Goal: Task Accomplishment & Management: Use online tool/utility

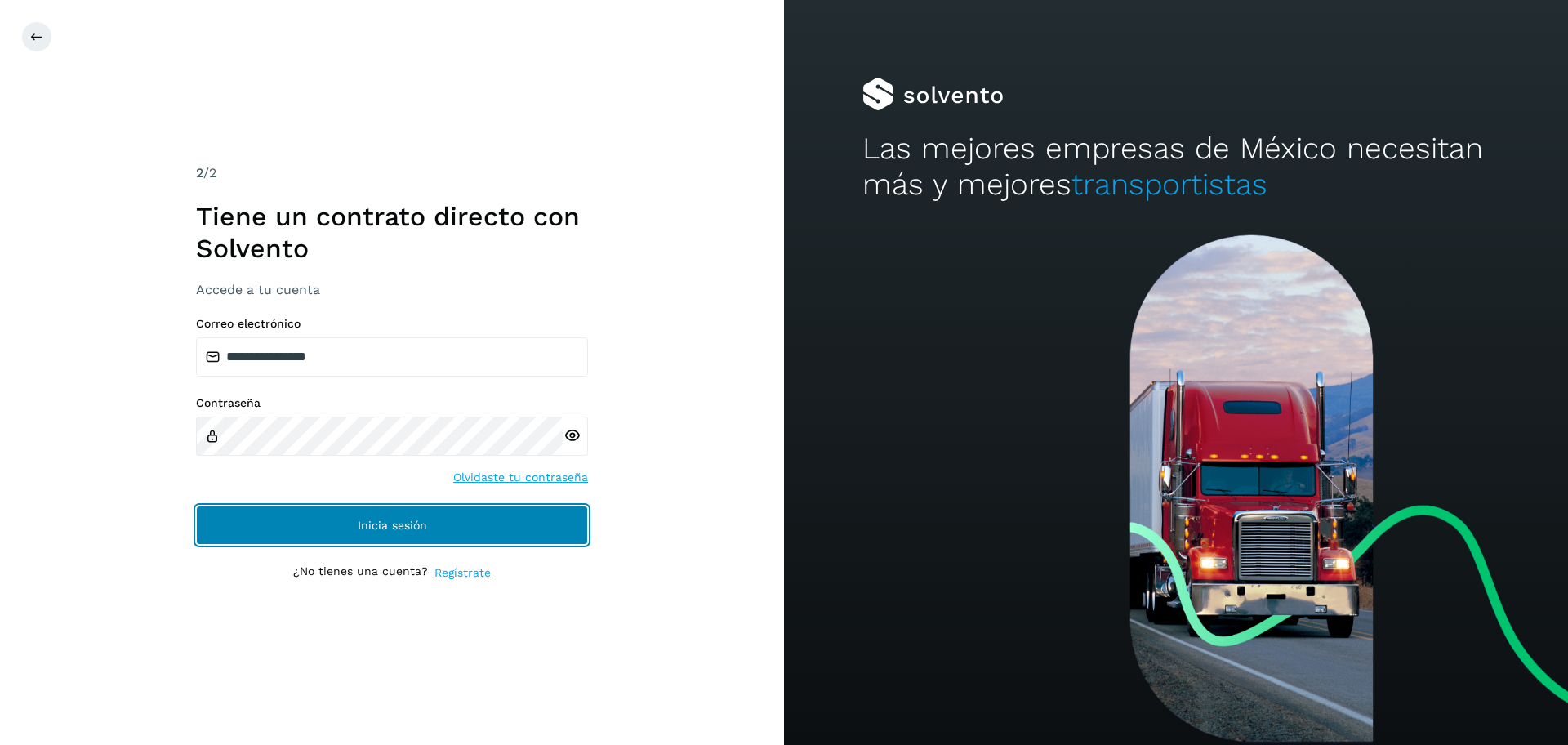
click at [402, 506] on button "Inicia sesión" at bounding box center [392, 525] width 392 height 39
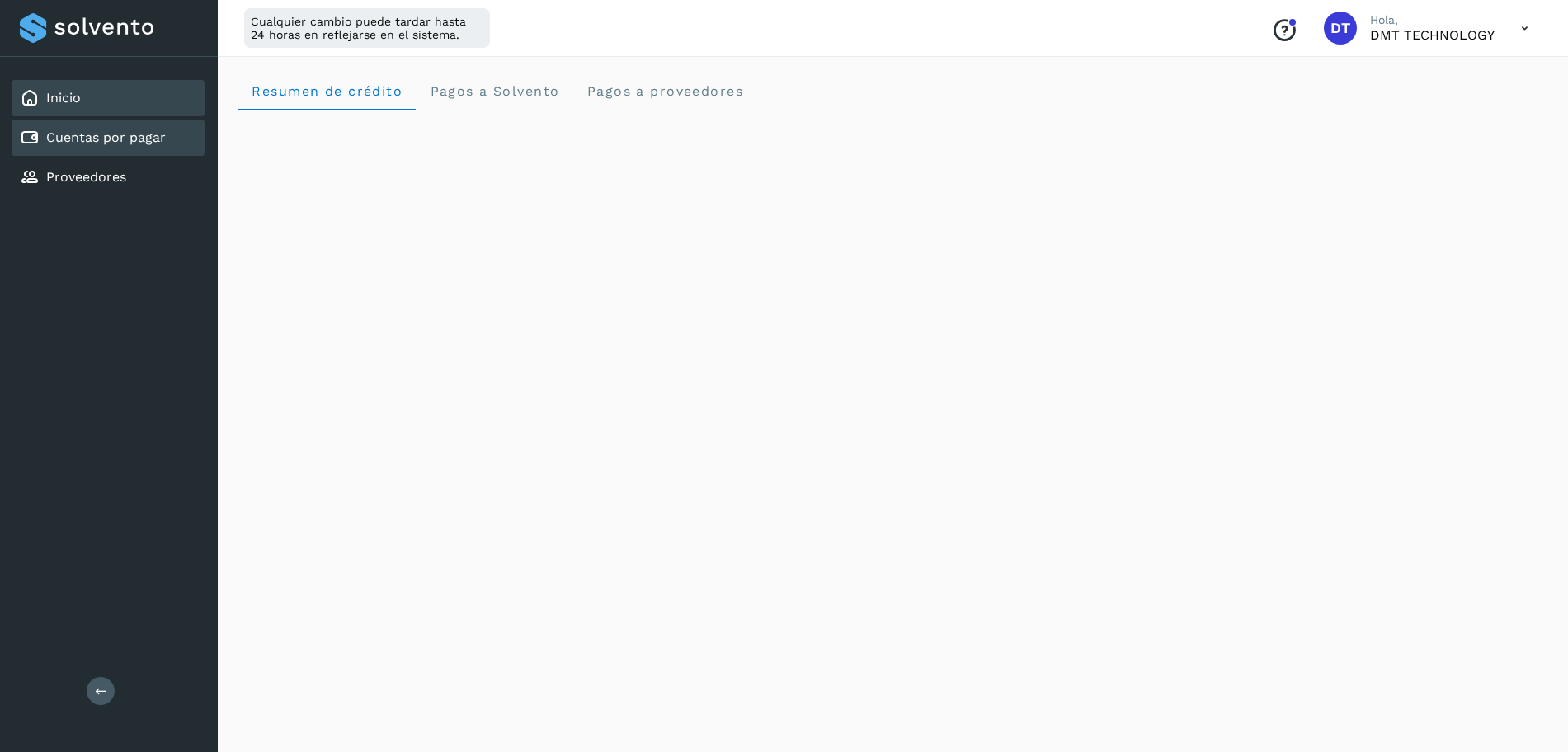
click at [68, 142] on link "Cuentas por pagar" at bounding box center [106, 137] width 120 height 16
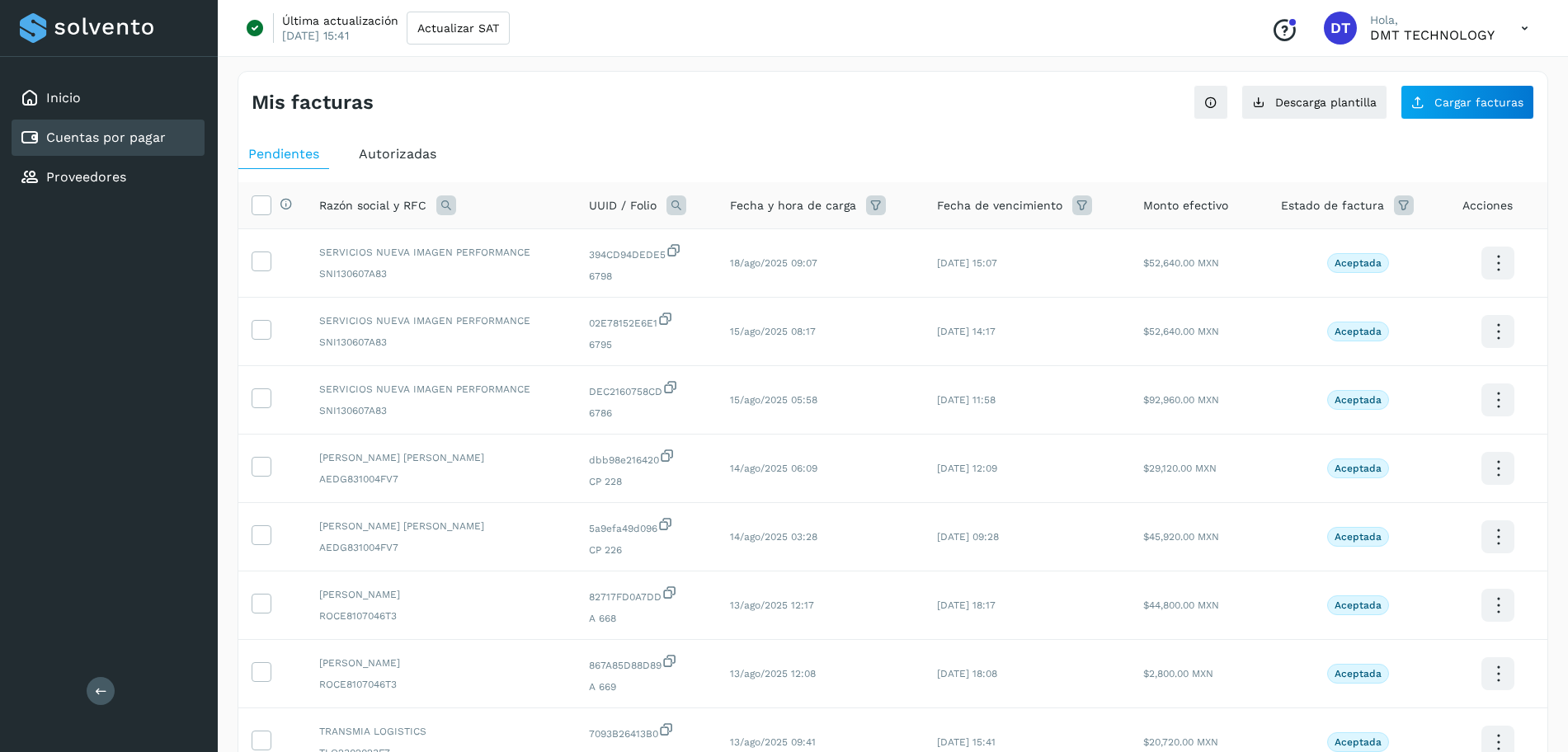
click at [678, 203] on icon at bounding box center [676, 205] width 20 height 20
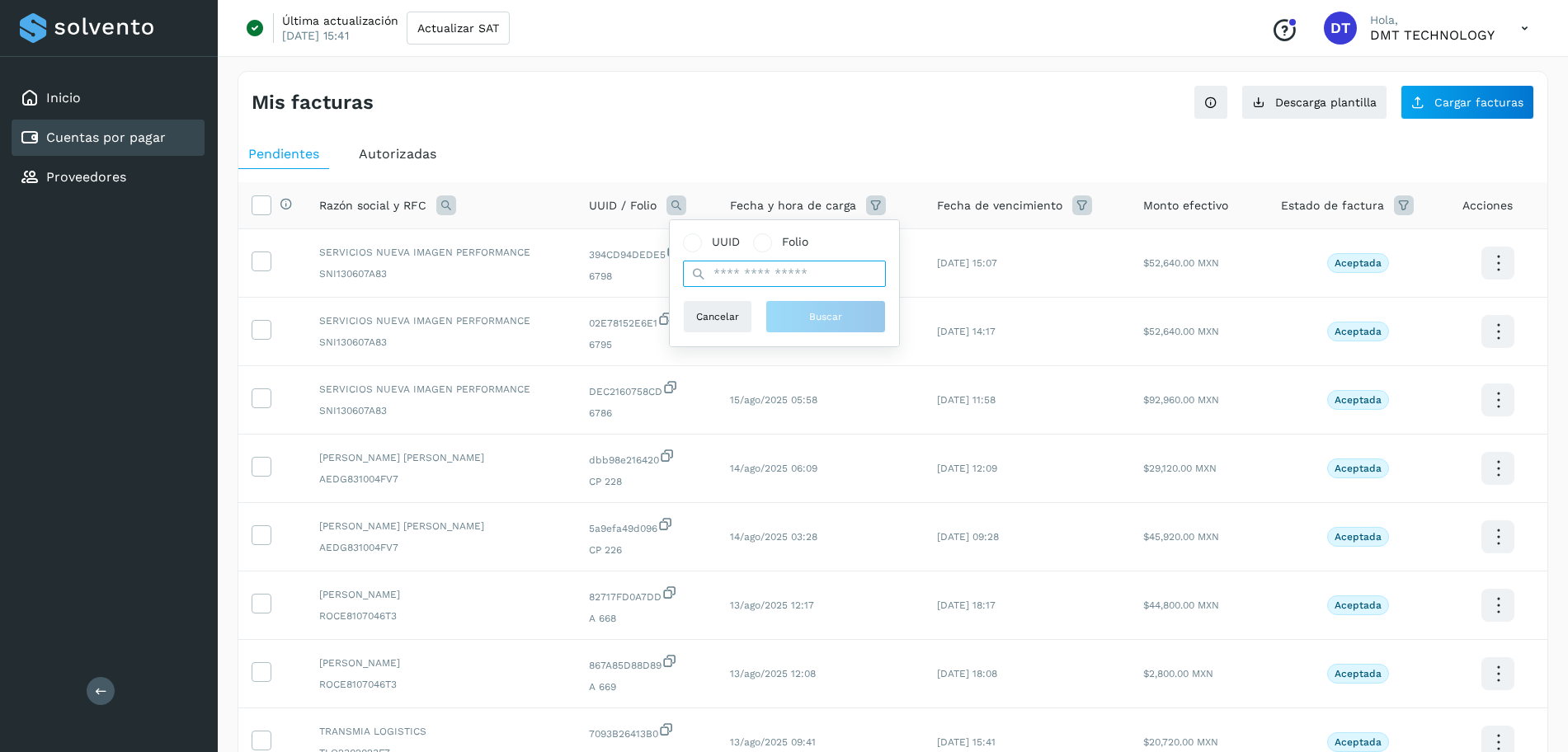
click at [752, 284] on input "text" at bounding box center [784, 274] width 203 height 26
paste input "**********"
type input "**********"
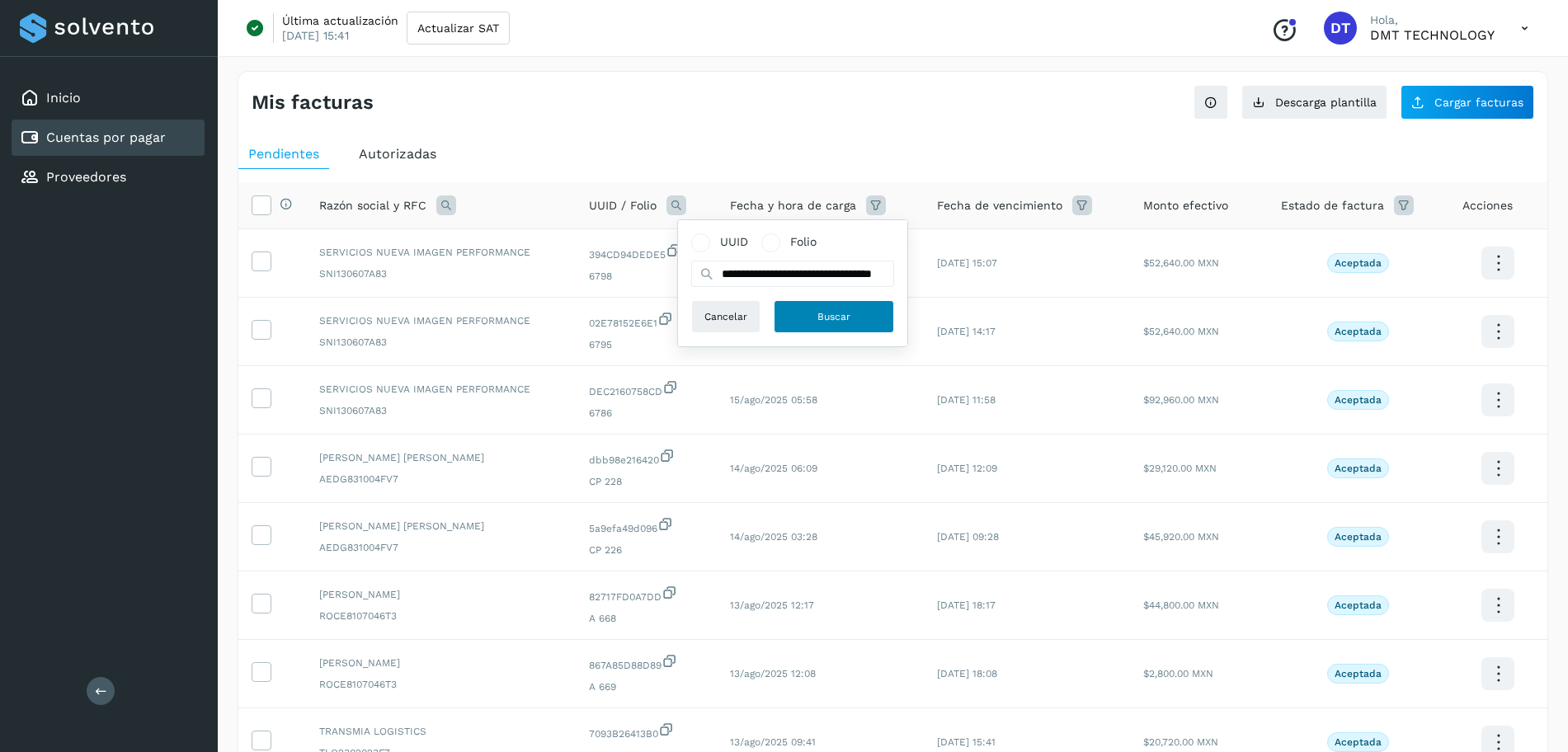
click at [836, 313] on span "Buscar" at bounding box center [834, 317] width 33 height 15
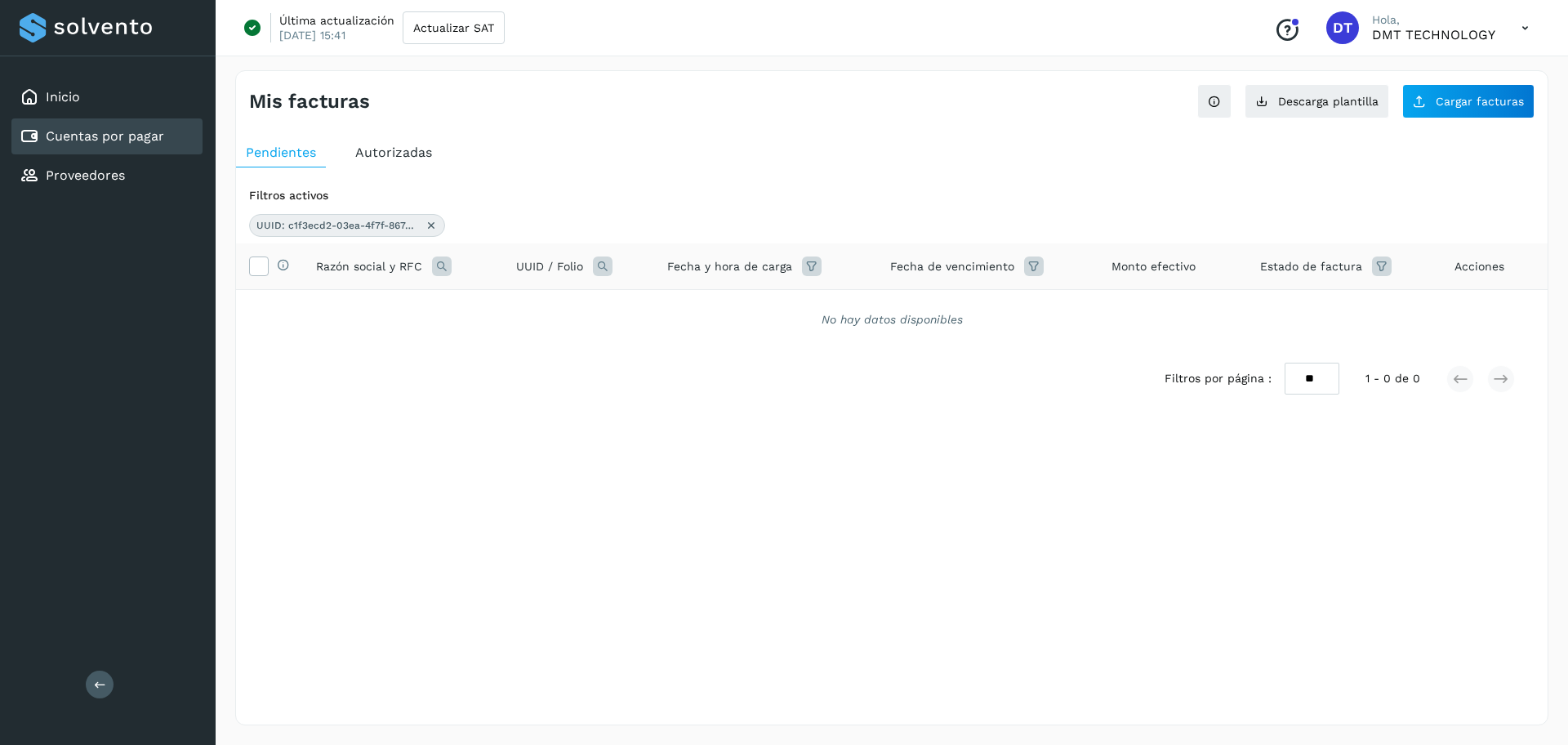
click at [601, 268] on icon at bounding box center [602, 266] width 19 height 19
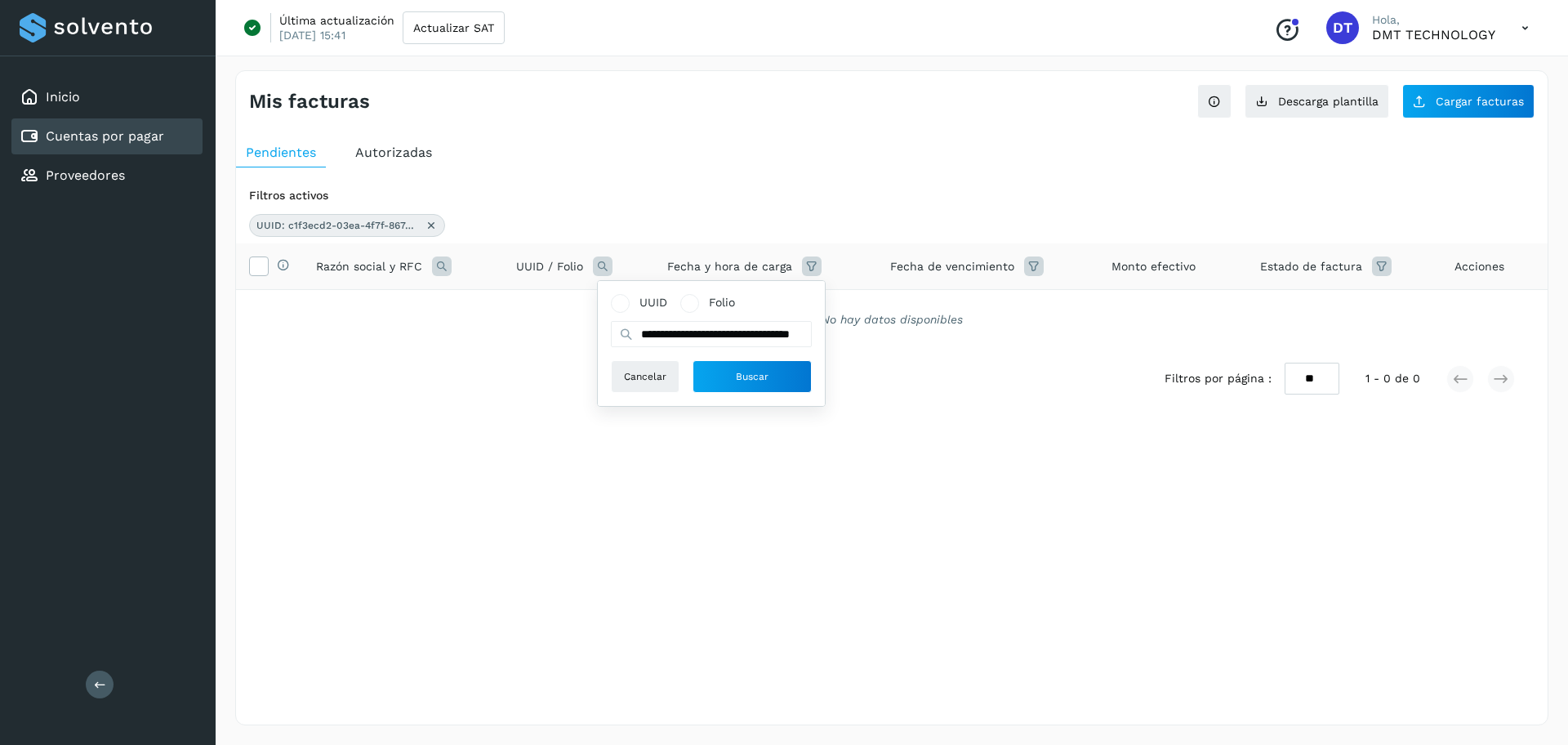
click at [438, 225] on div "UUID: c1f3ecd2-03ea-4f7f-867d-3354bbd61ad7" at bounding box center [347, 225] width 196 height 23
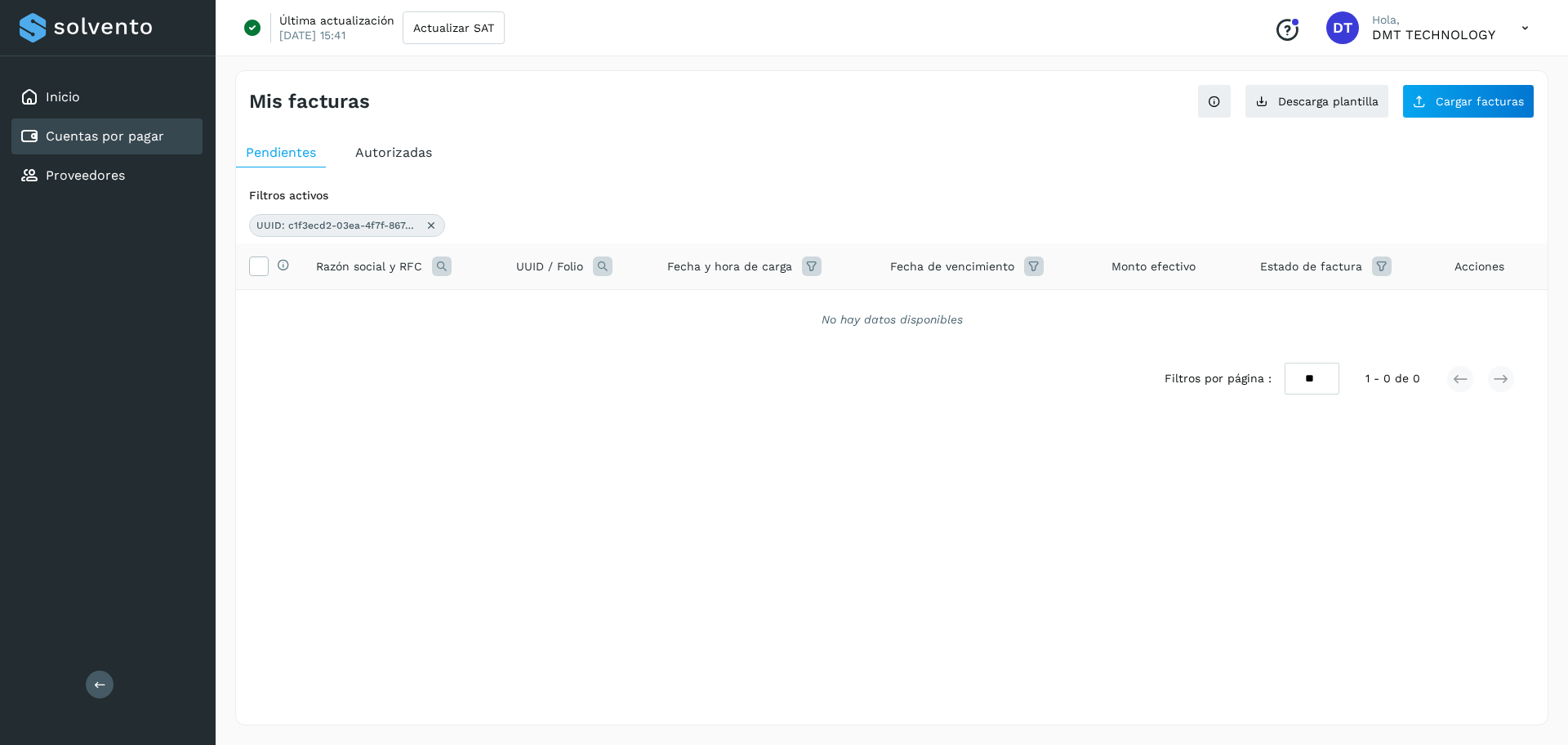
click at [432, 223] on icon at bounding box center [431, 226] width 13 height 13
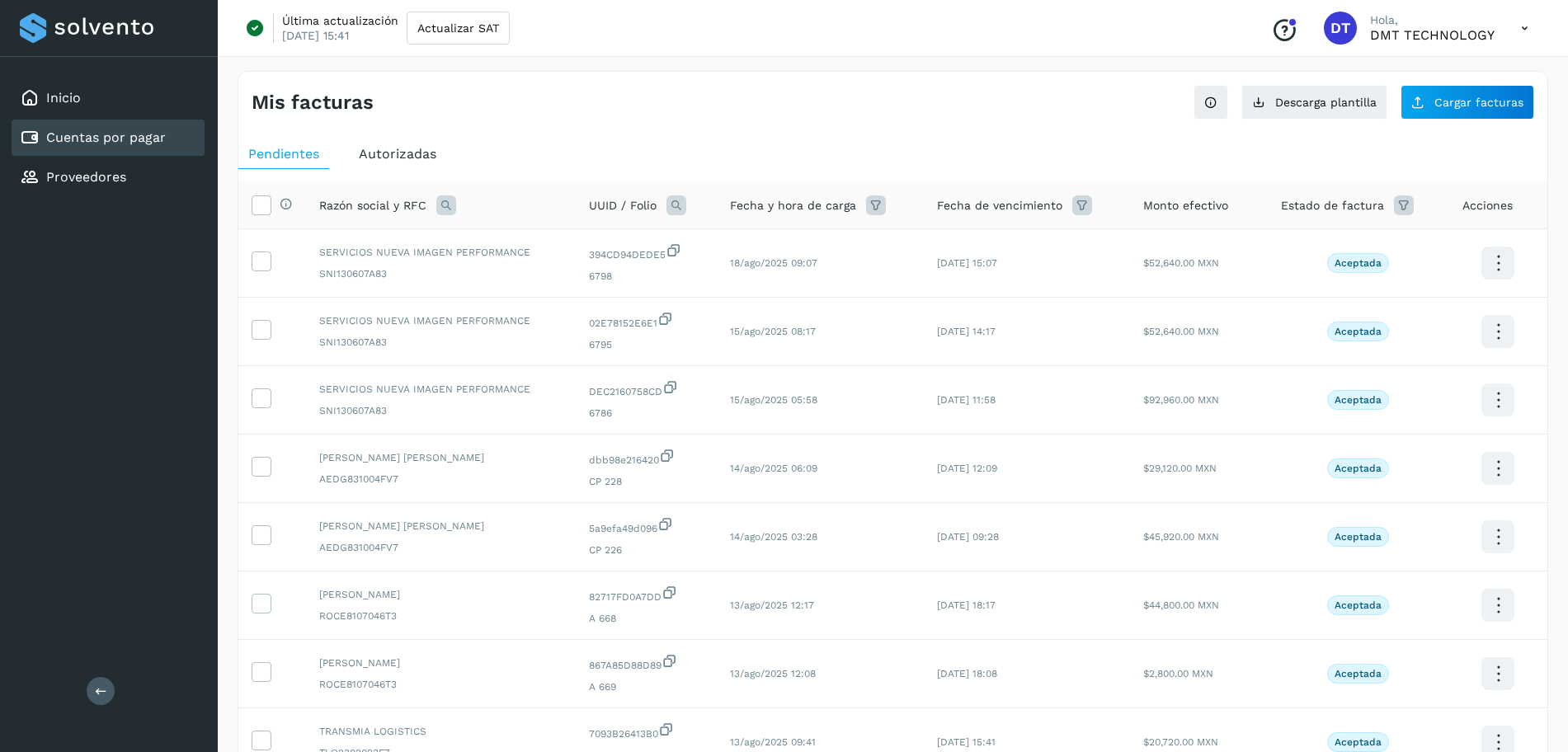
click at [442, 207] on icon at bounding box center [446, 205] width 20 height 20
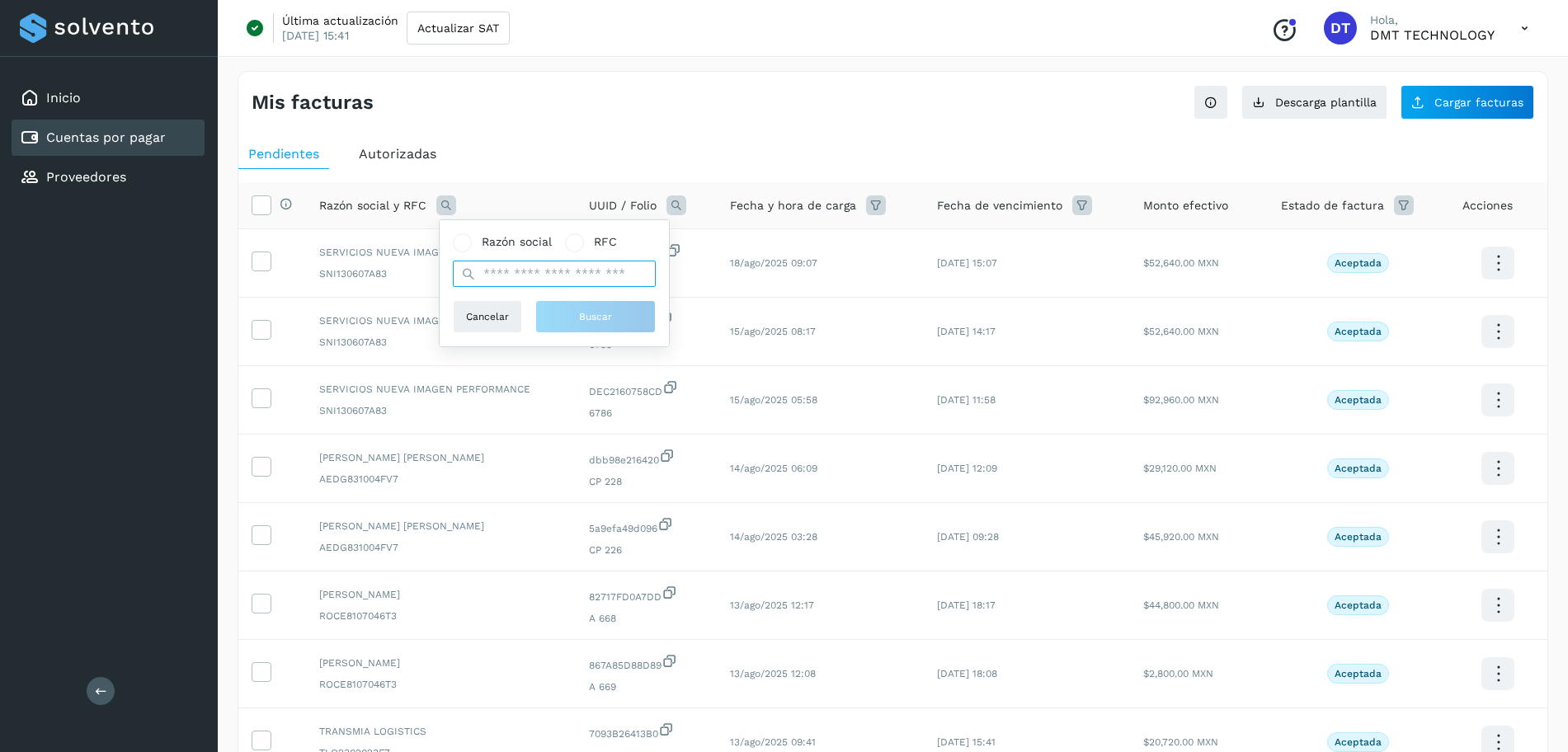
click at [488, 277] on input "text" at bounding box center [554, 274] width 203 height 26
paste input "**********"
type input "**********"
click at [598, 315] on span "Buscar" at bounding box center [603, 317] width 33 height 15
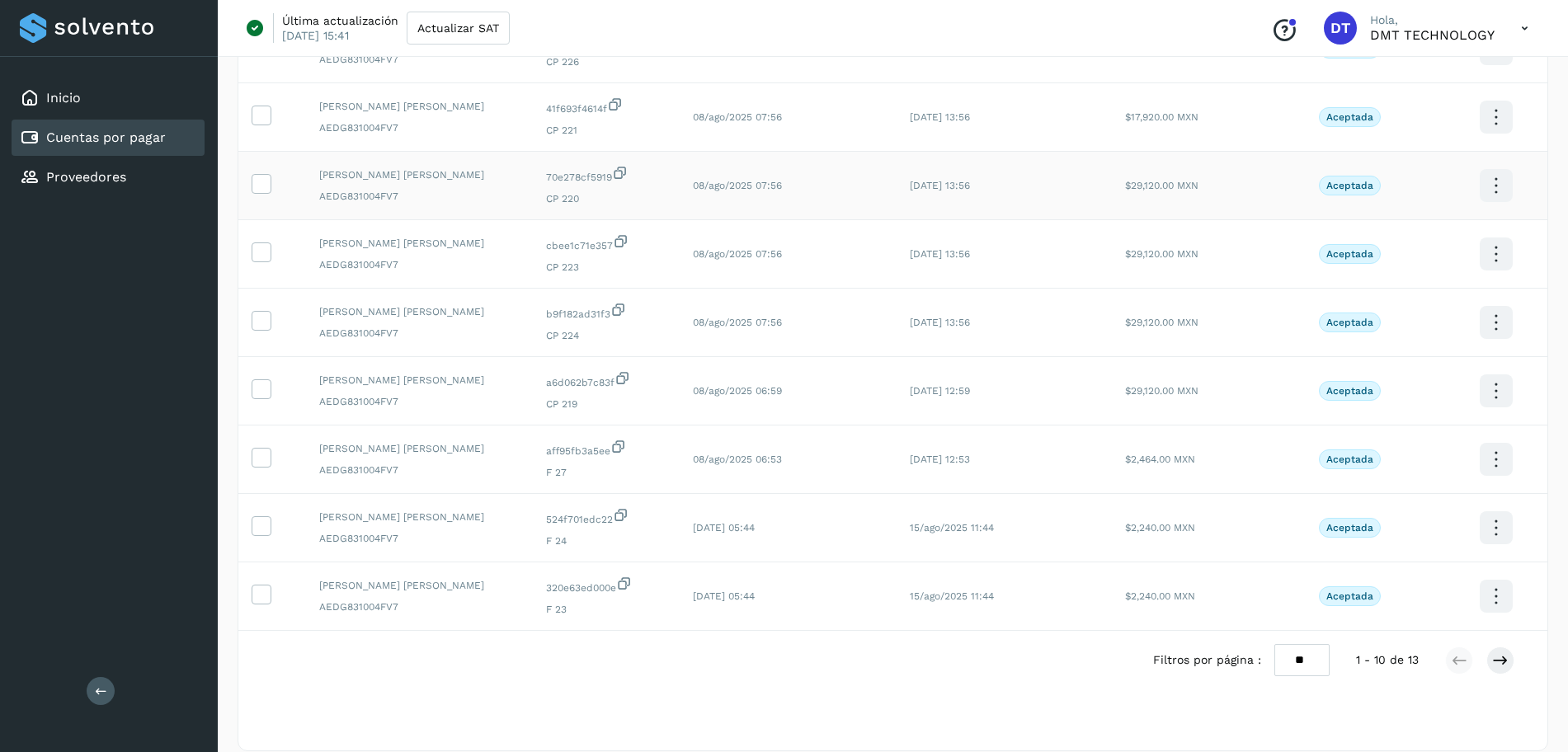
scroll to position [365, 0]
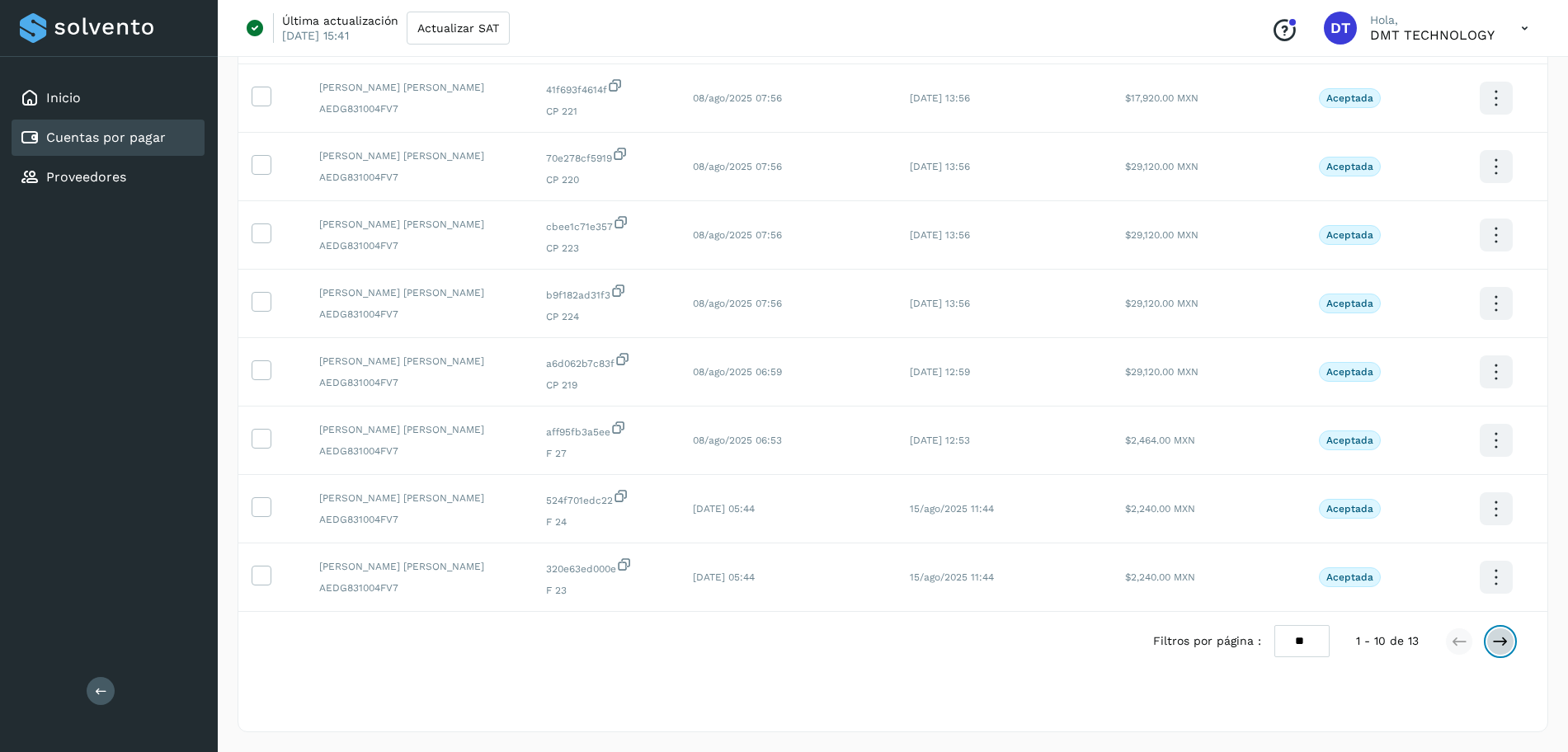
click at [1494, 641] on icon at bounding box center [1501, 642] width 17 height 17
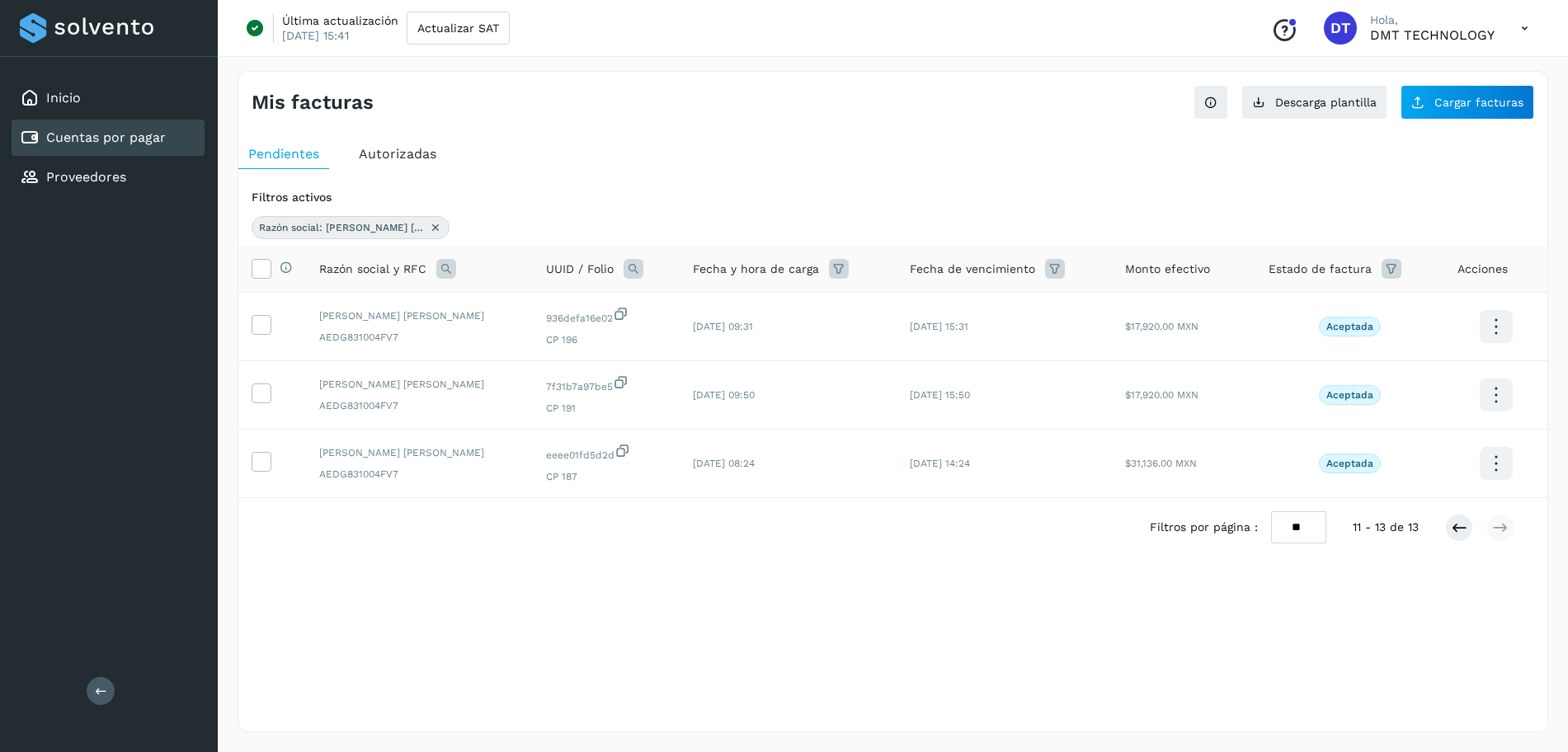
scroll to position [0, 0]
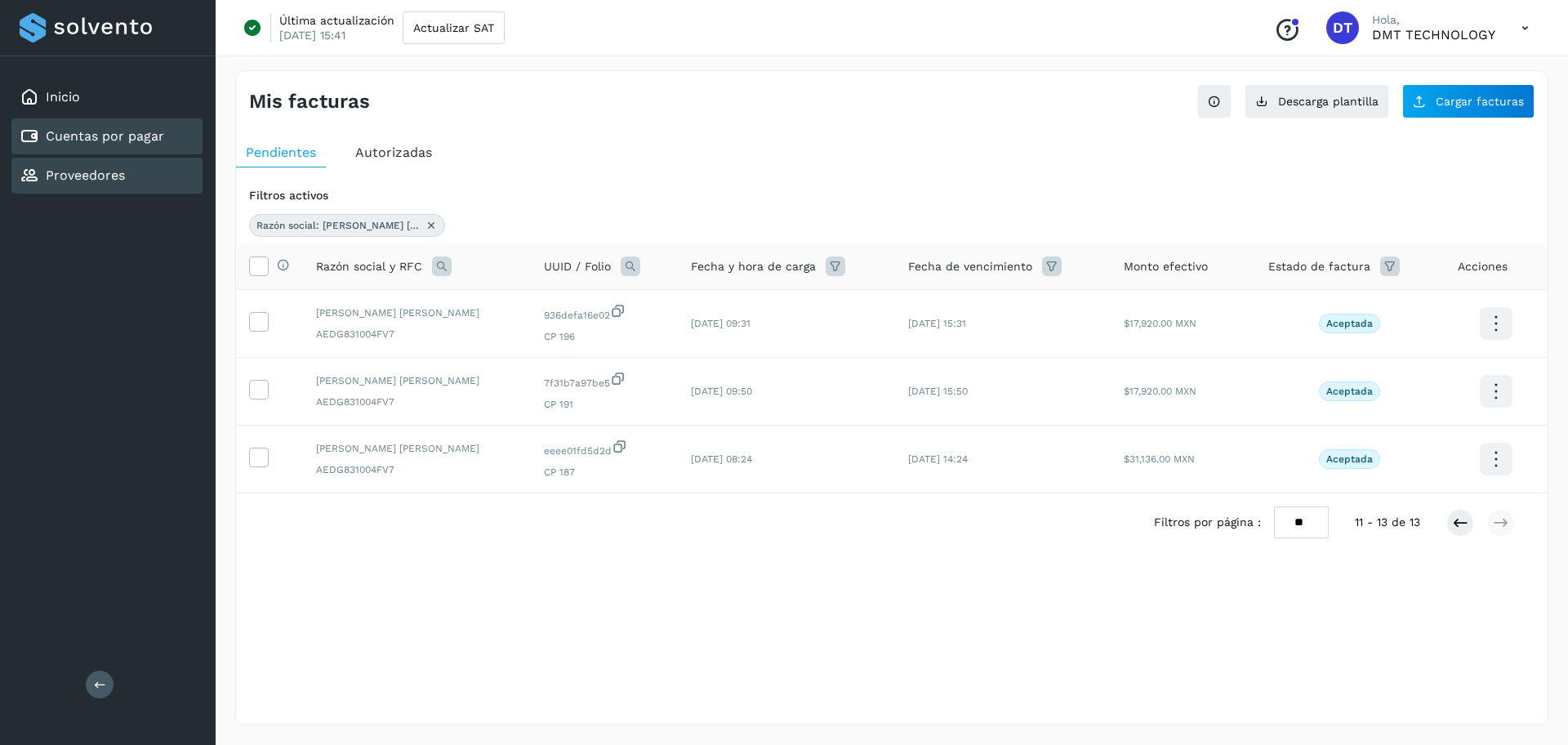
click at [93, 181] on link "Proveedores" at bounding box center [85, 175] width 80 height 16
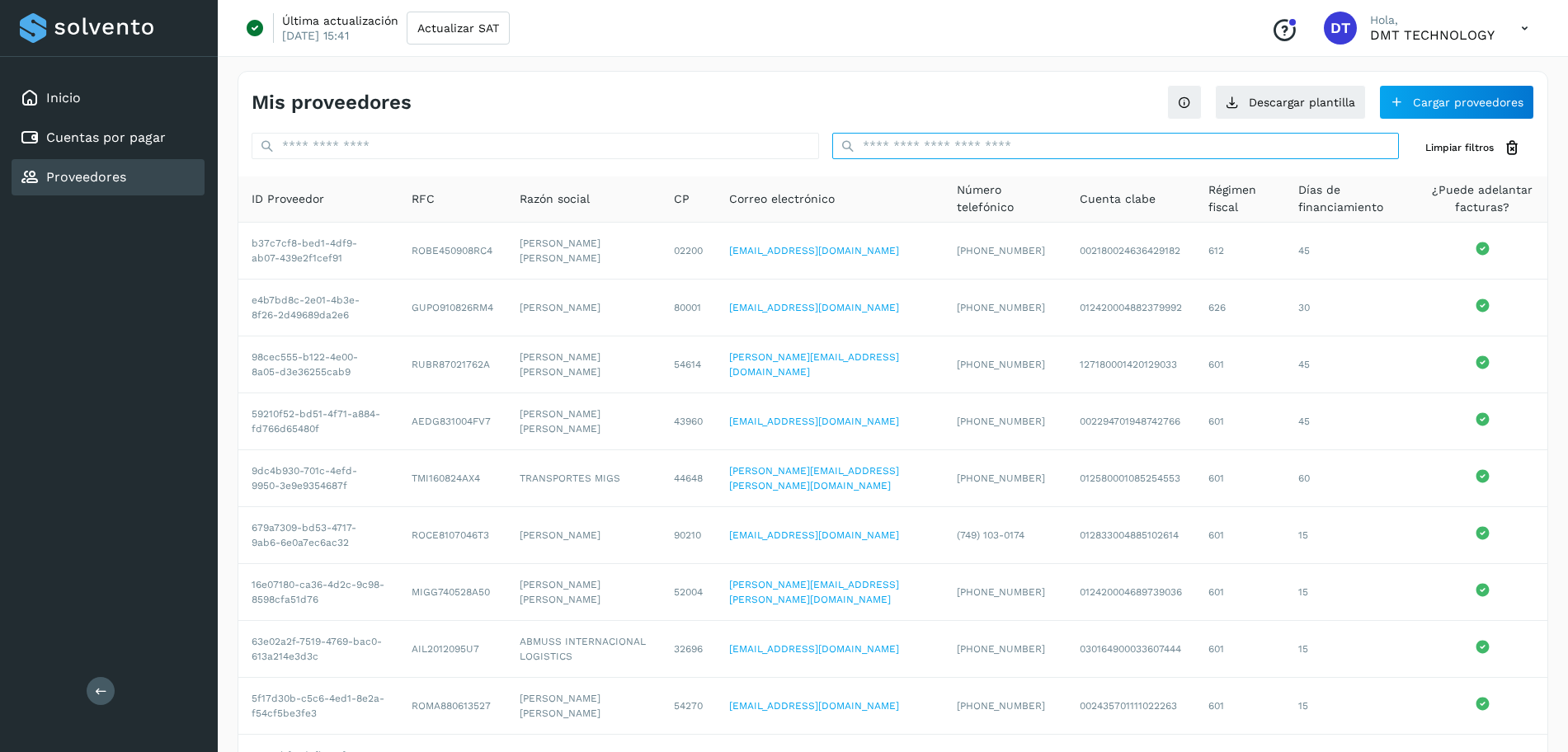
click at [930, 144] on input "text" at bounding box center [1116, 146] width 567 height 26
paste input "**********"
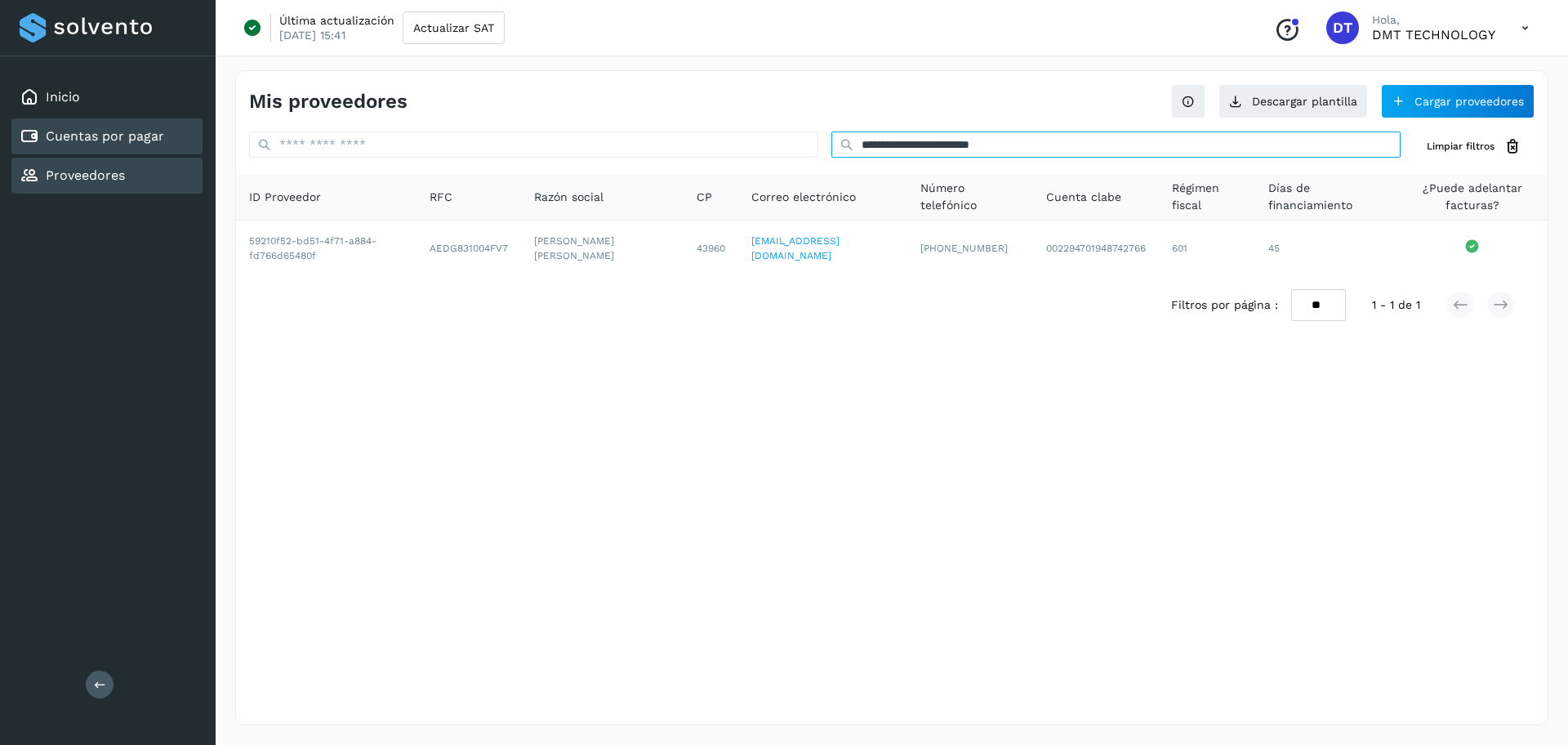
type input "**********"
click at [141, 140] on link "Cuentas por pagar" at bounding box center [105, 136] width 118 height 16
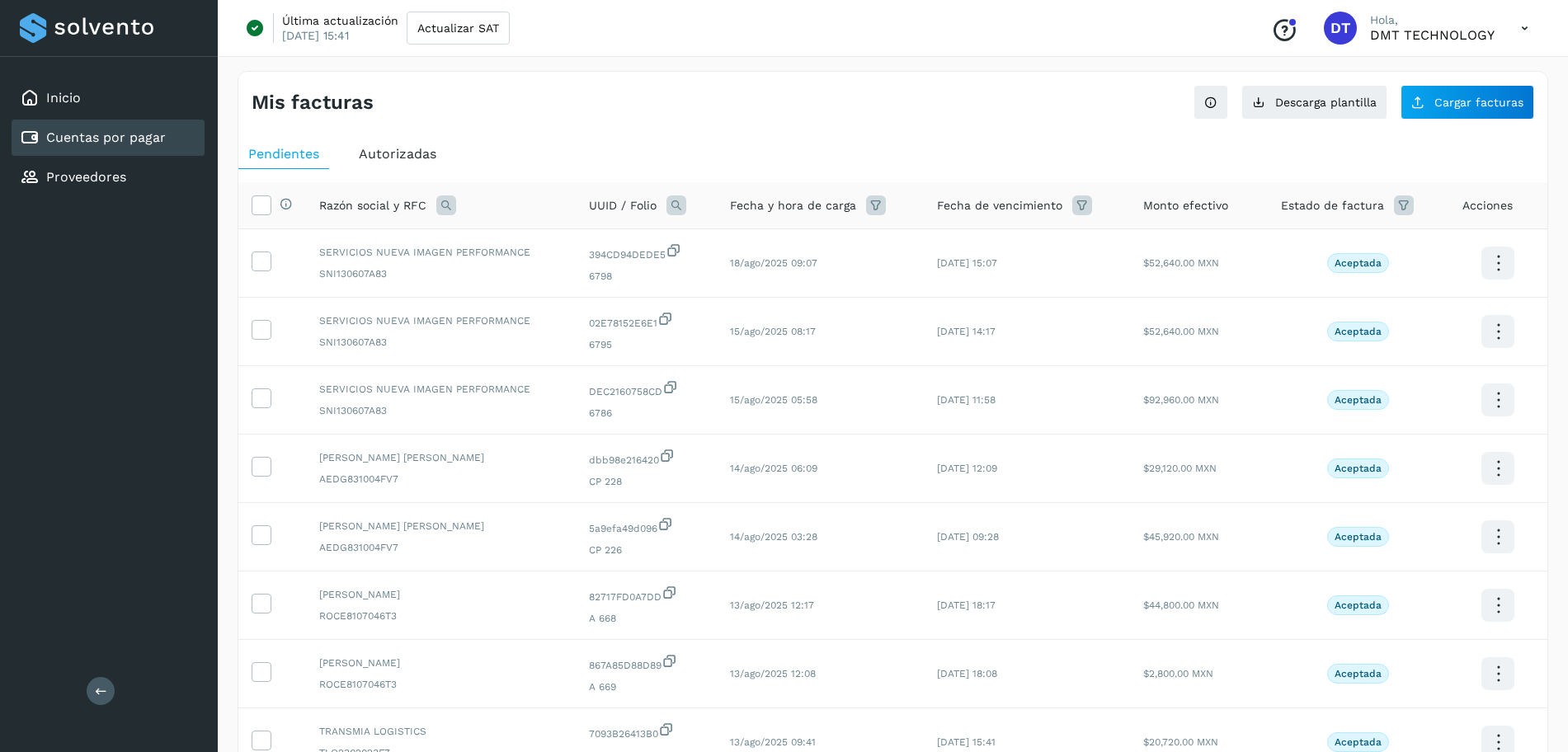
click at [424, 146] on span "Autorizadas" at bounding box center [397, 153] width 78 height 16
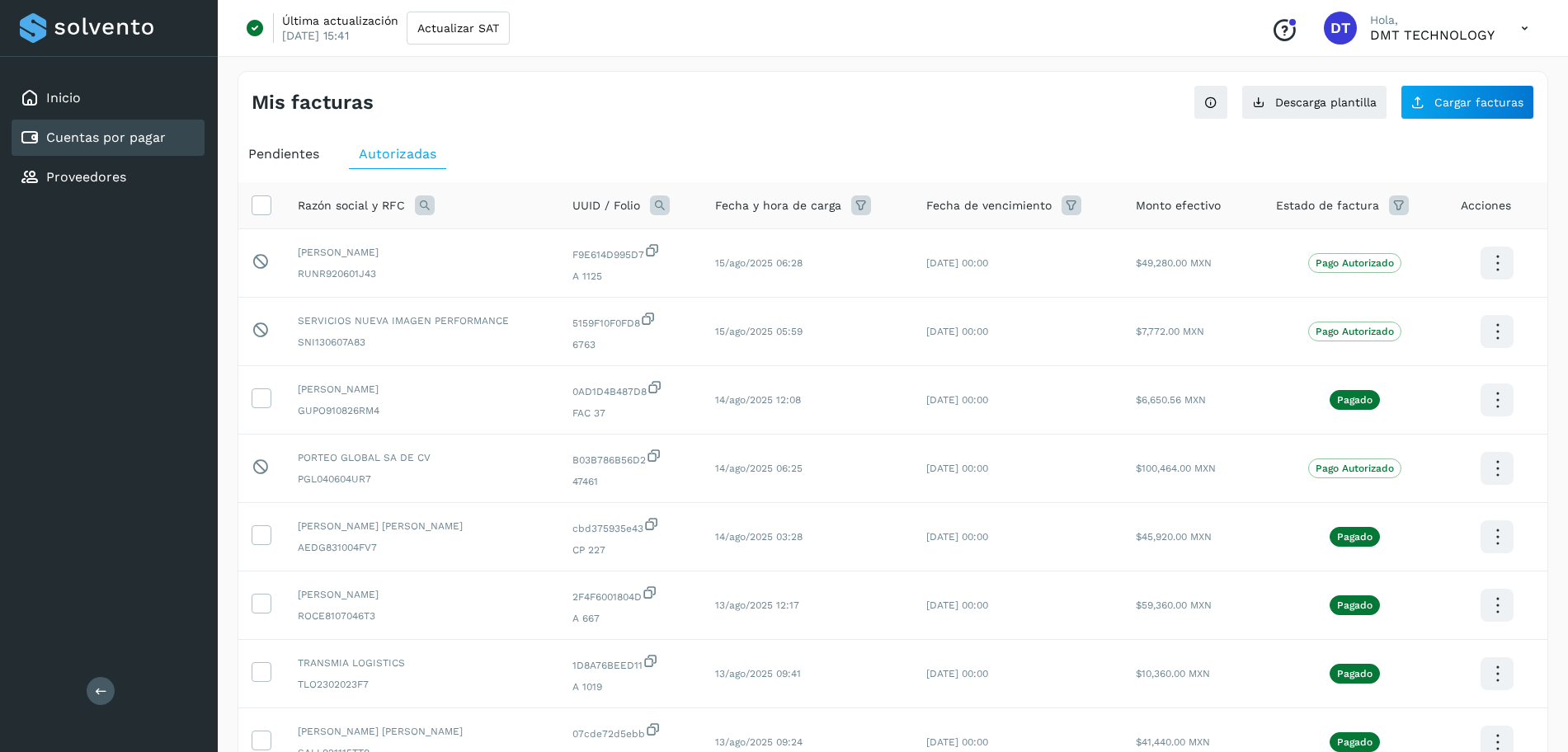
click at [430, 206] on icon at bounding box center [424, 205] width 20 height 20
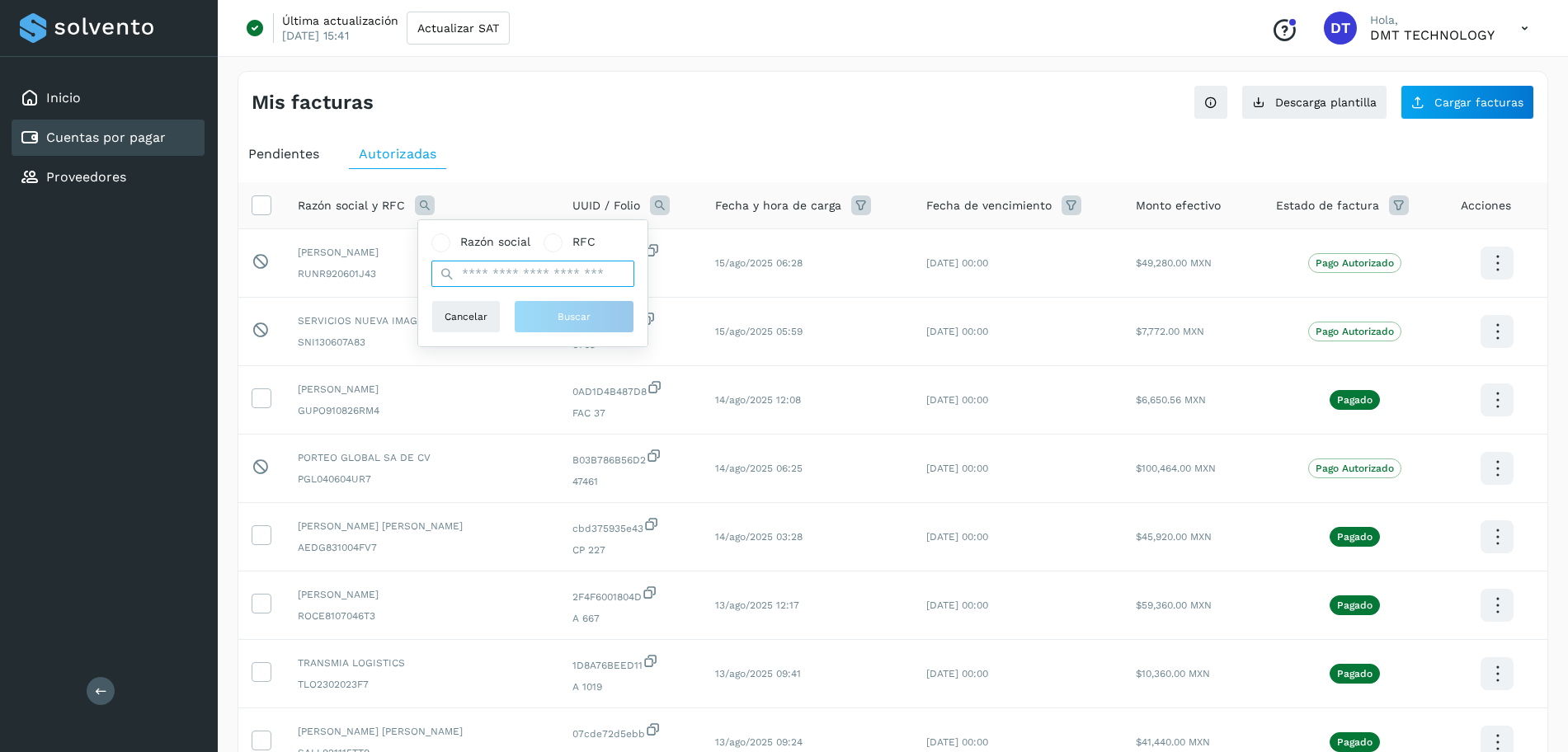
click at [548, 280] on input "text" at bounding box center [533, 274] width 203 height 26
paste input "**********"
type input "**********"
click at [550, 319] on button "Buscar" at bounding box center [582, 316] width 121 height 33
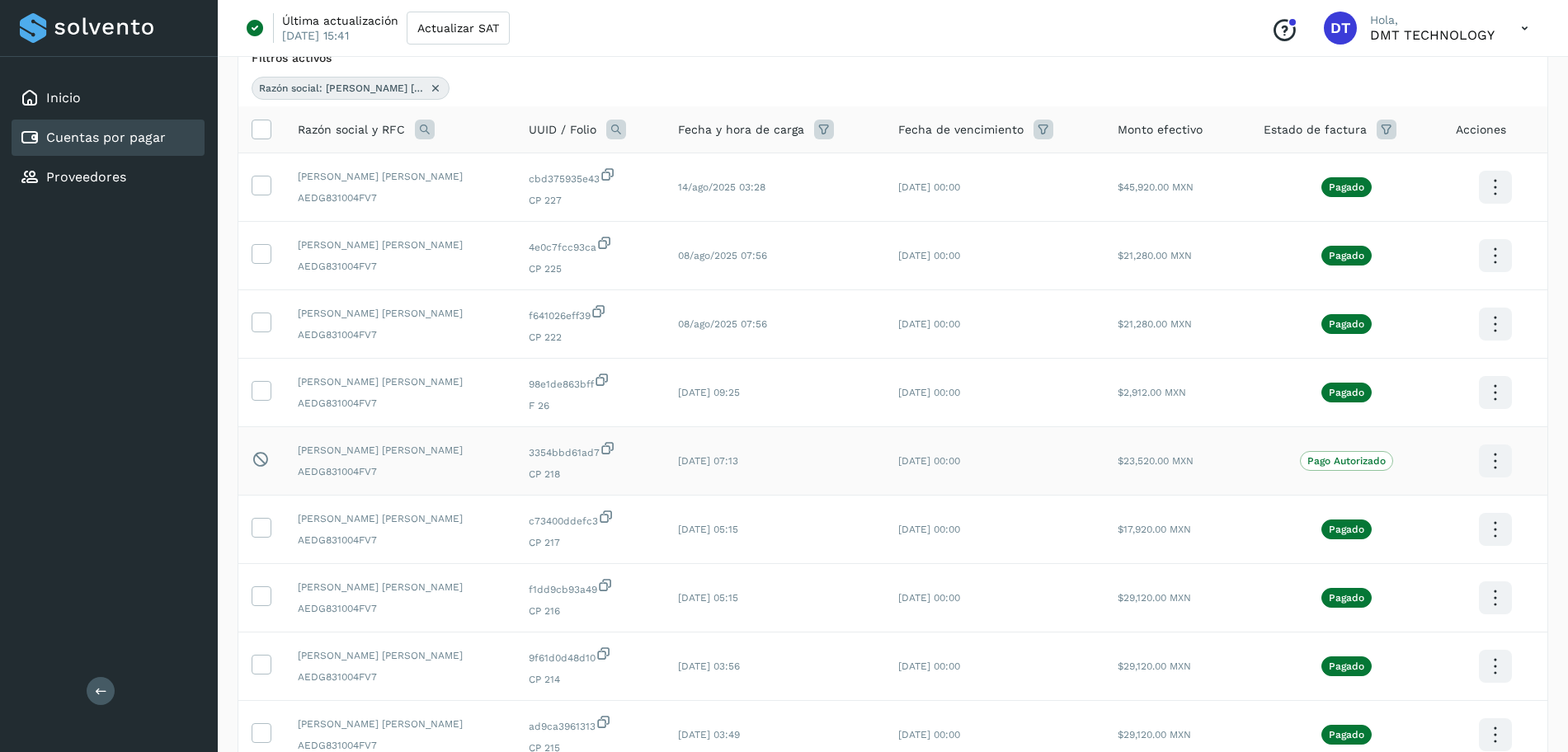
scroll to position [103, 0]
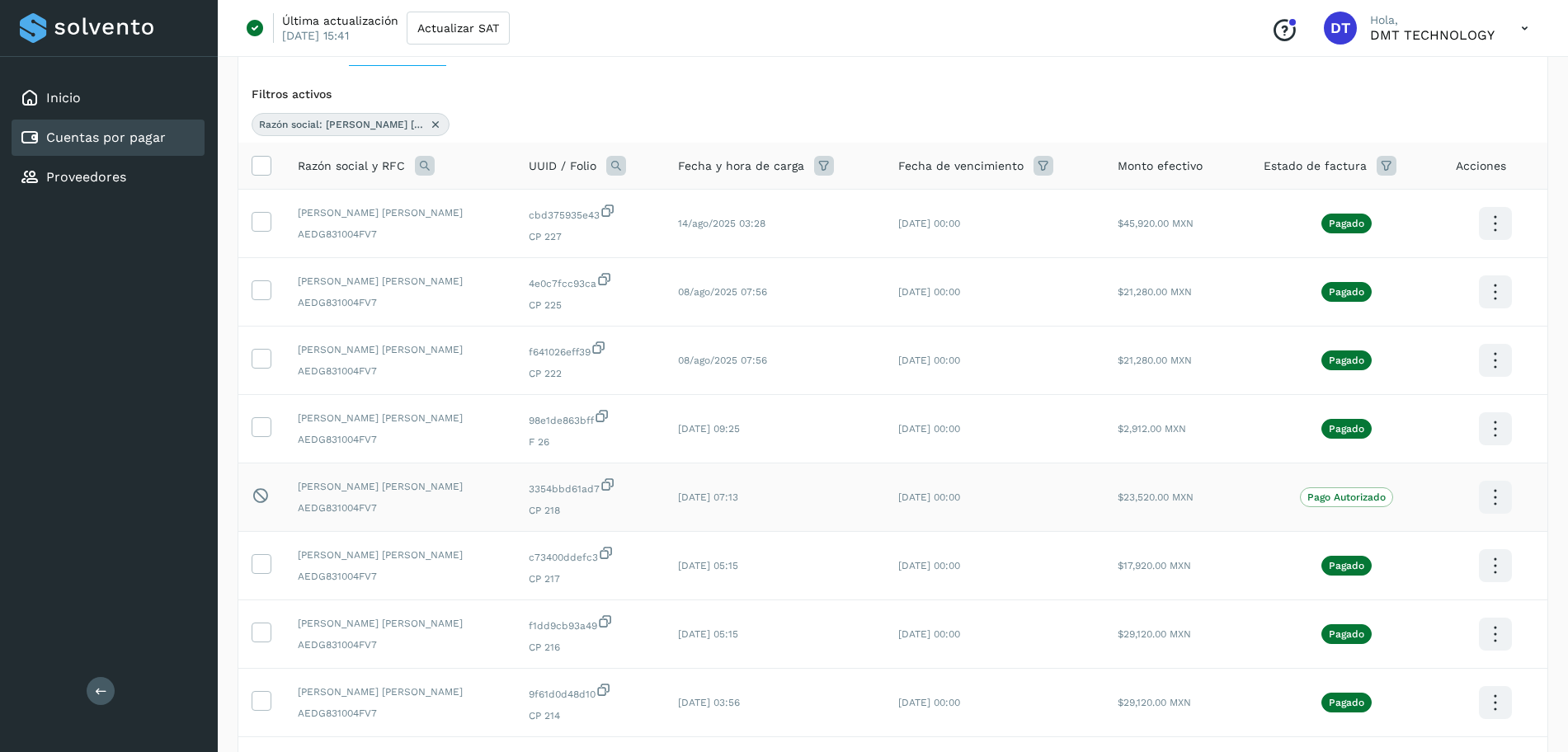
click at [1493, 243] on icon at bounding box center [1494, 223] width 38 height 38
click at [1459, 484] on button "Ver Detalle" at bounding box center [1413, 481] width 196 height 32
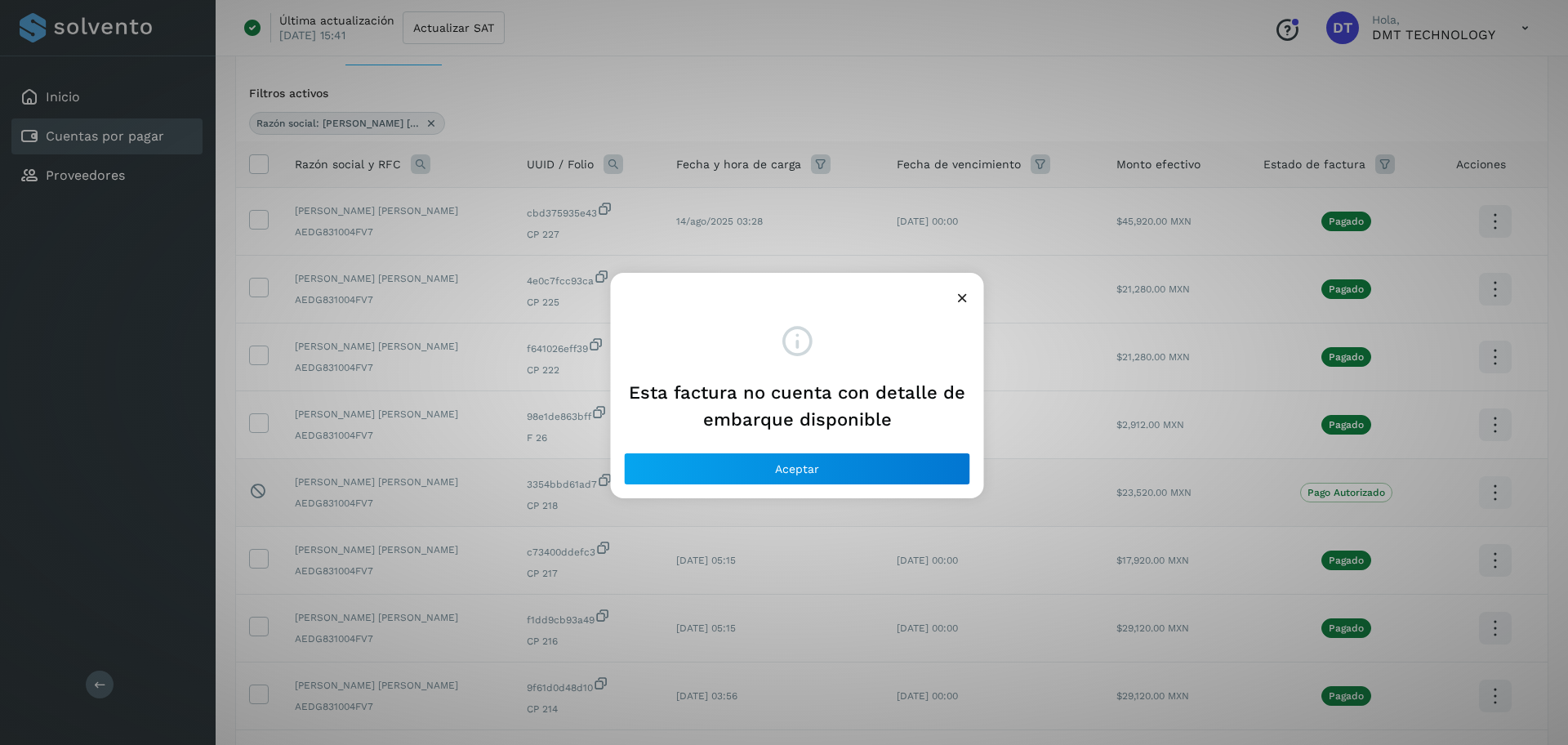
click at [962, 297] on icon at bounding box center [962, 297] width 18 height 18
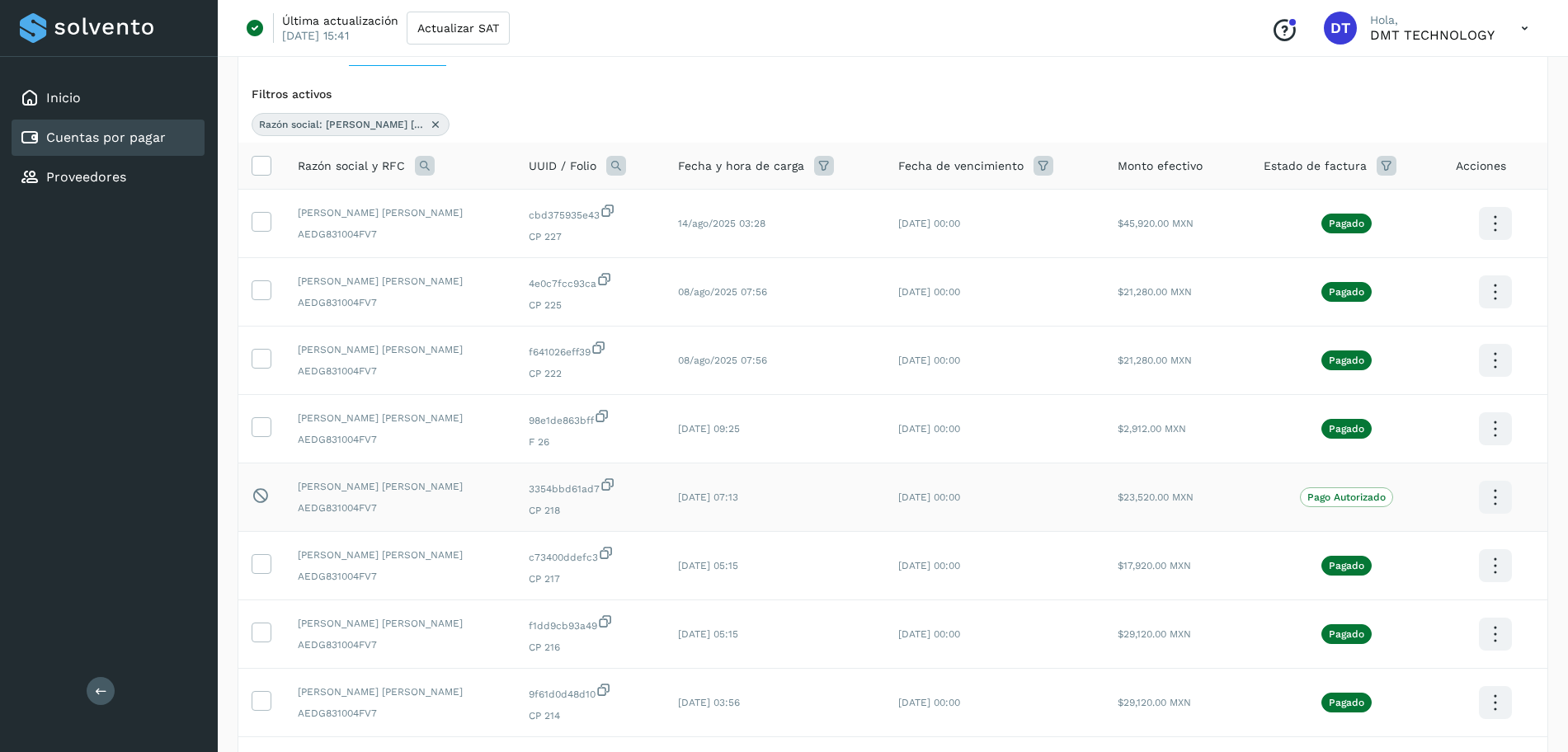
click at [1496, 243] on icon at bounding box center [1494, 223] width 38 height 38
click at [672, 118] on div at bounding box center [784, 376] width 1568 height 752
click at [136, 137] on link "Cuentas por pagar" at bounding box center [106, 137] width 120 height 16
click at [438, 123] on icon at bounding box center [435, 124] width 13 height 13
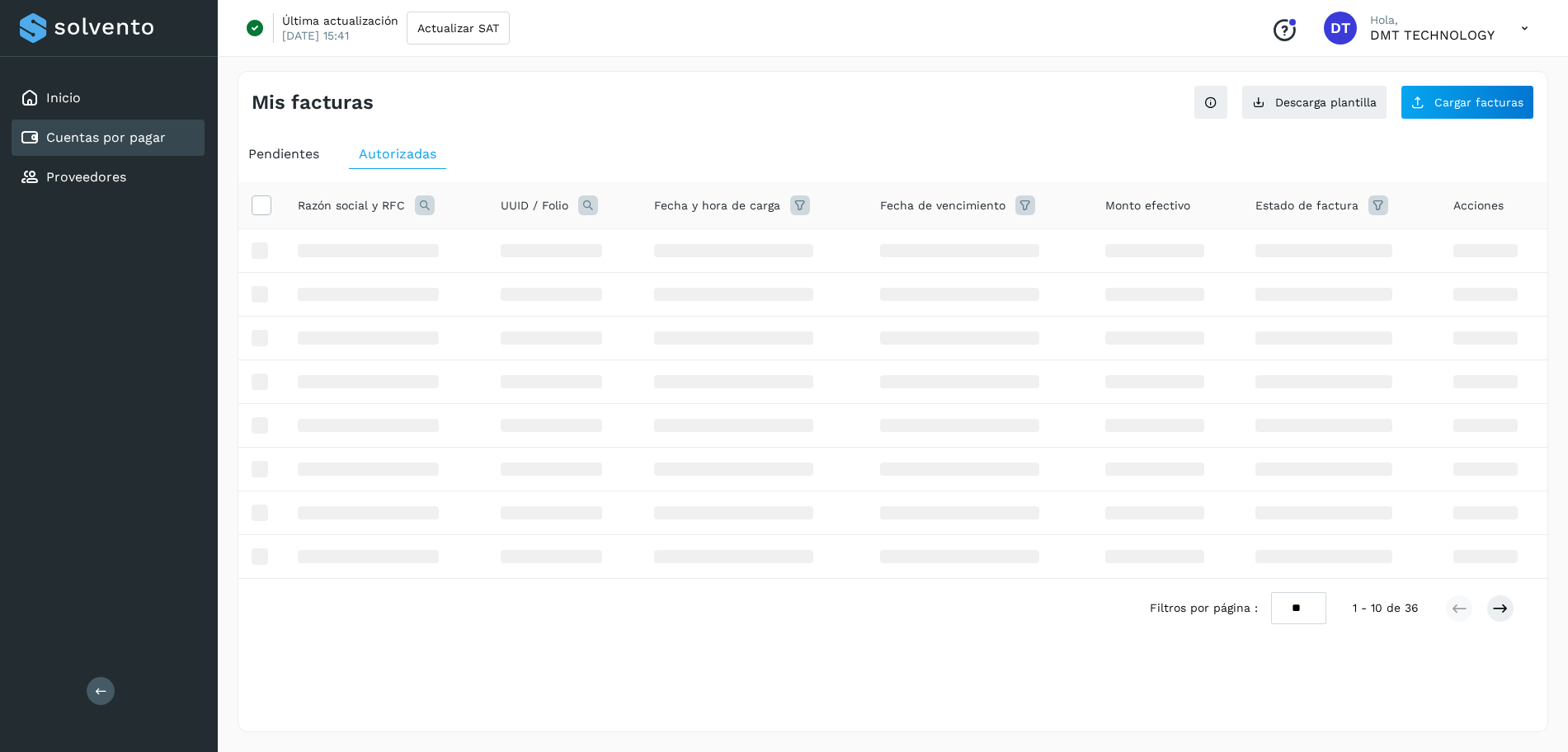
scroll to position [0, 0]
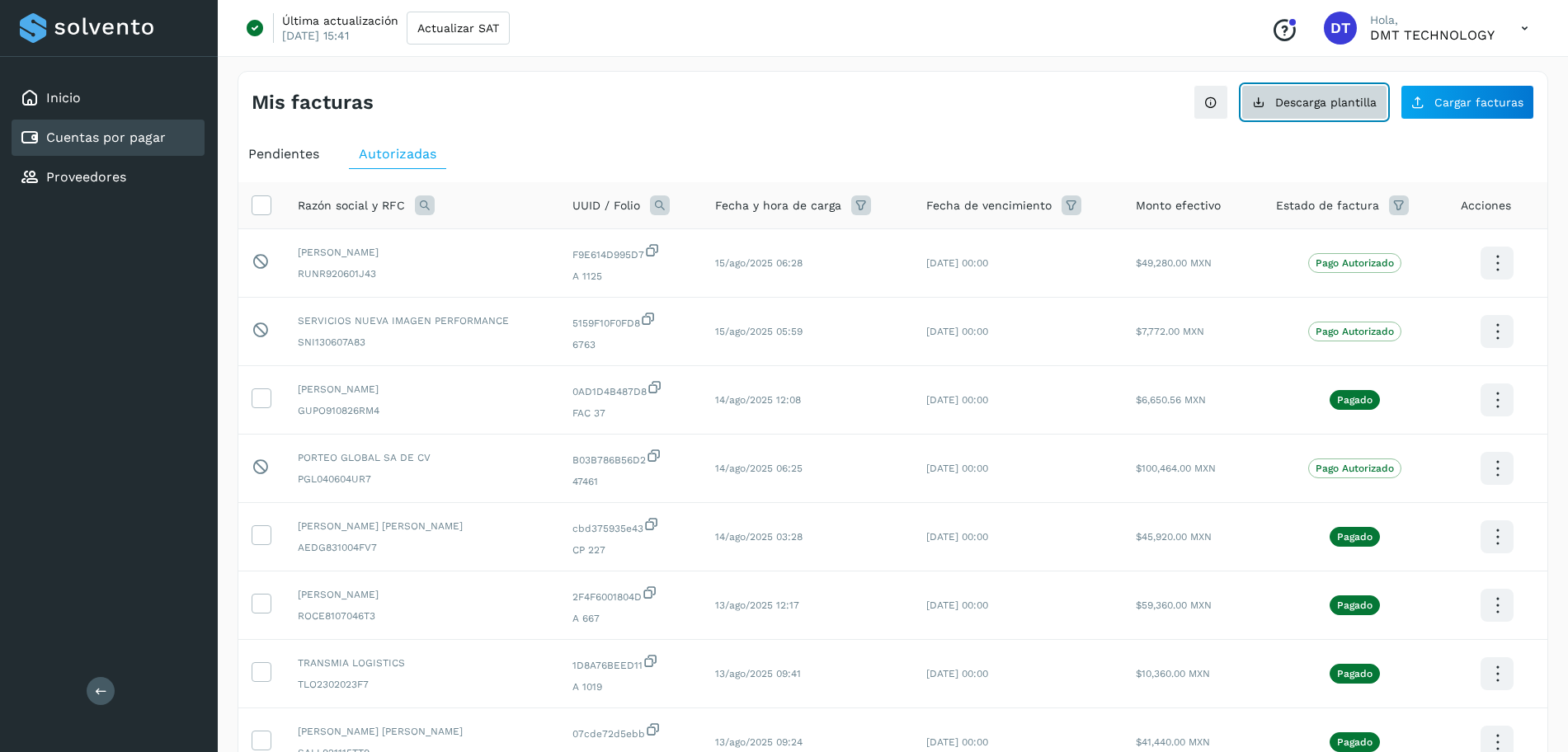
click at [1341, 108] on span "Descarga plantilla" at bounding box center [1326, 102] width 102 height 11
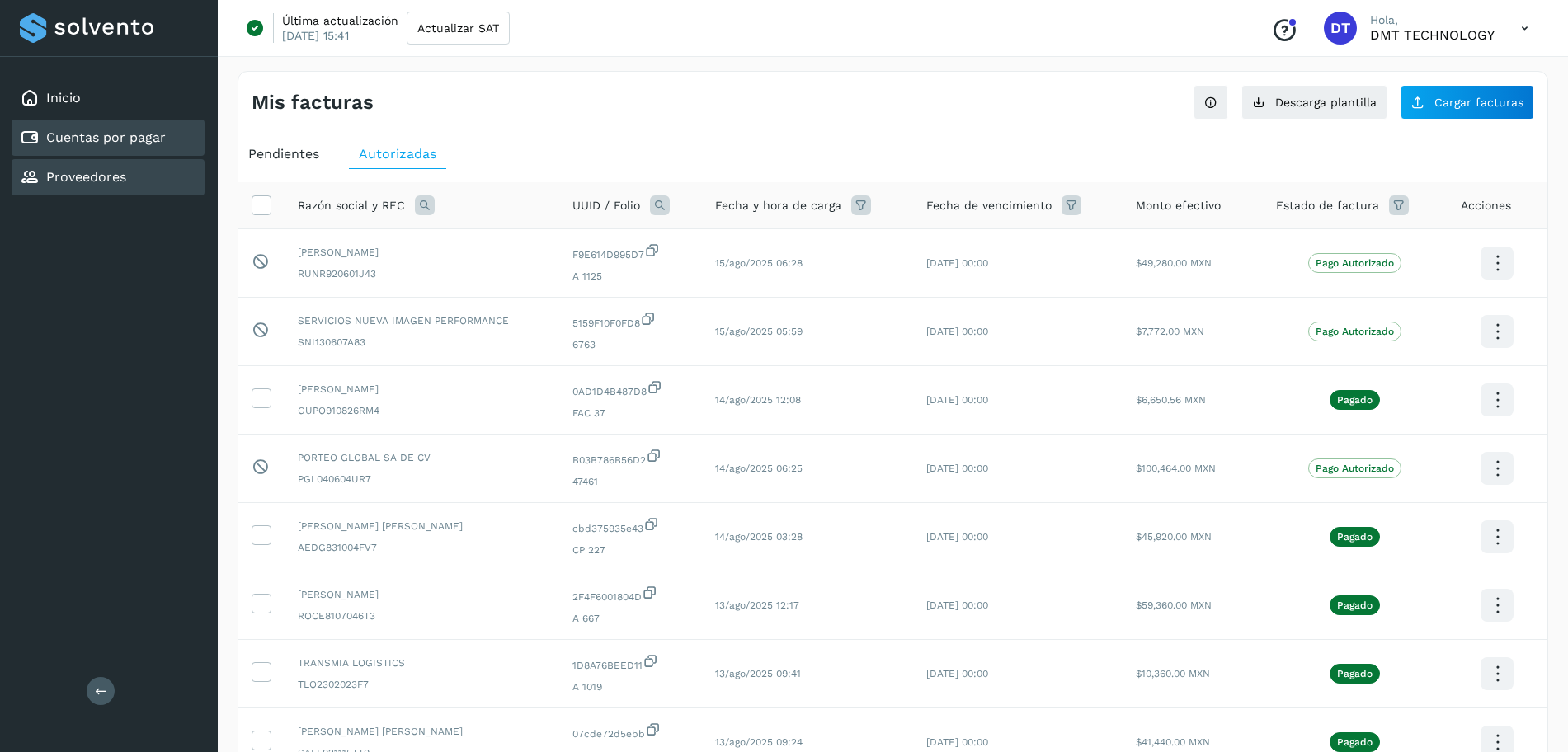
click at [126, 177] on div "Proveedores" at bounding box center [107, 177] width 193 height 36
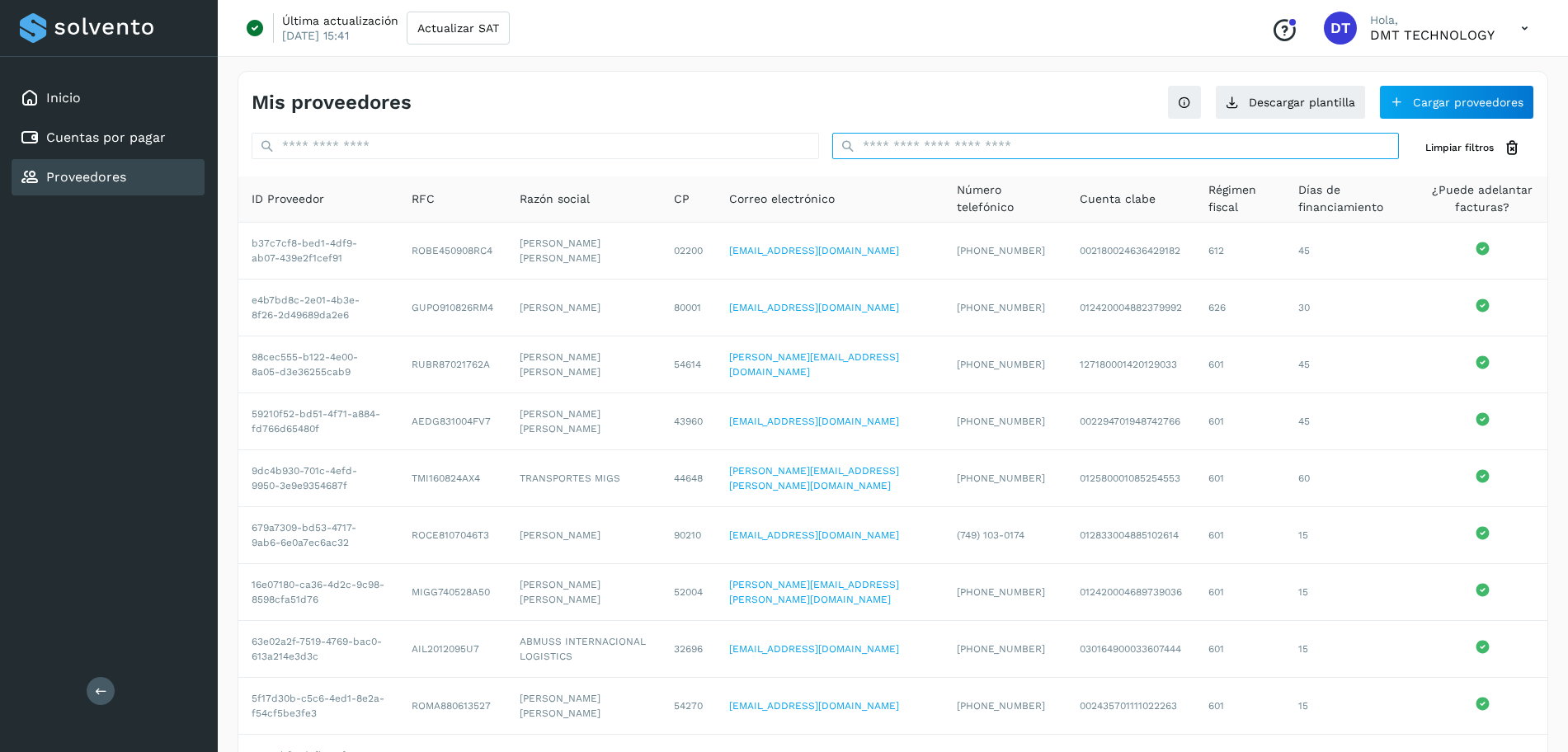
click at [901, 136] on input "text" at bounding box center [1116, 146] width 567 height 26
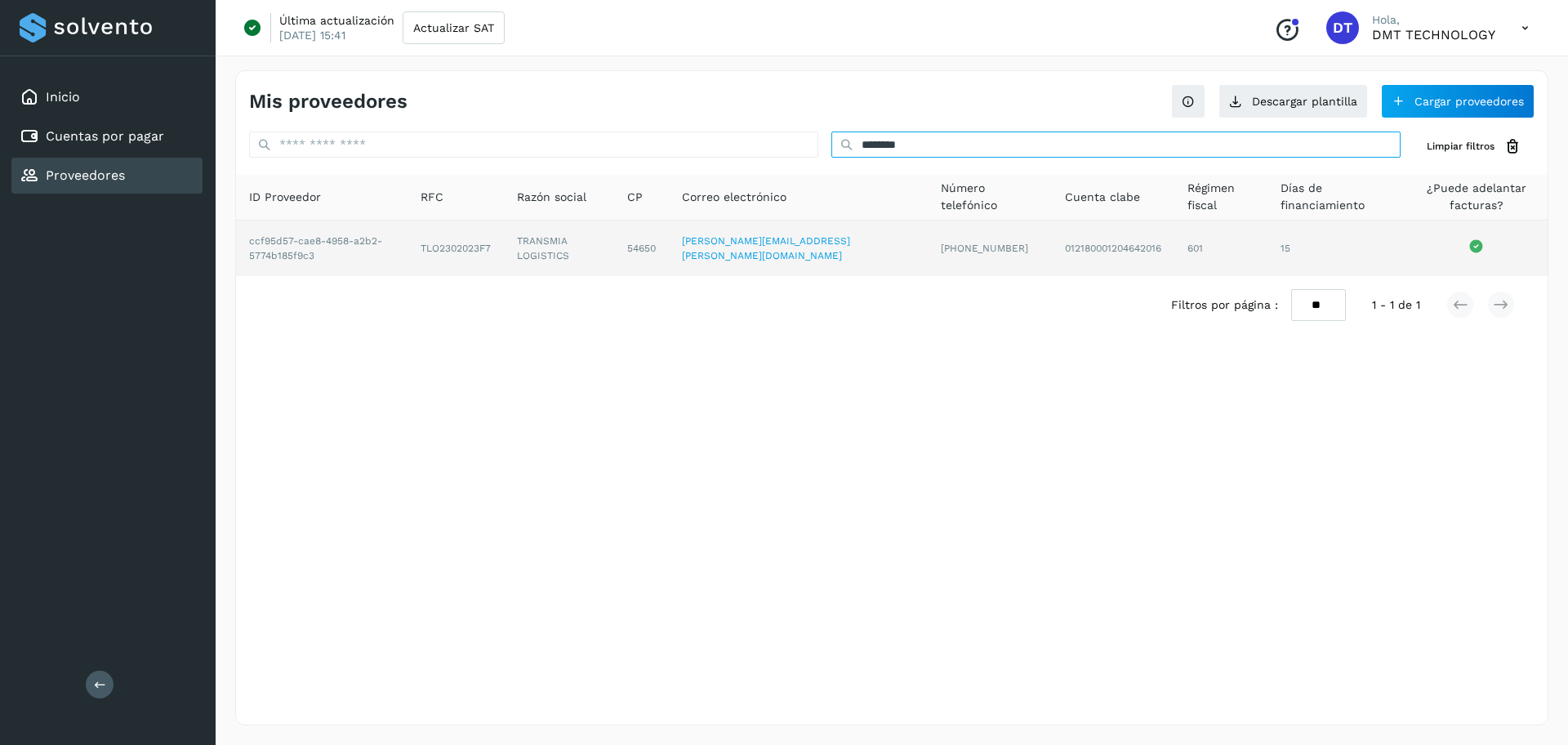
type input "********"
click at [504, 251] on td "TLO2302023F7" at bounding box center [560, 248] width 111 height 56
copy td "TLO2302023F7"
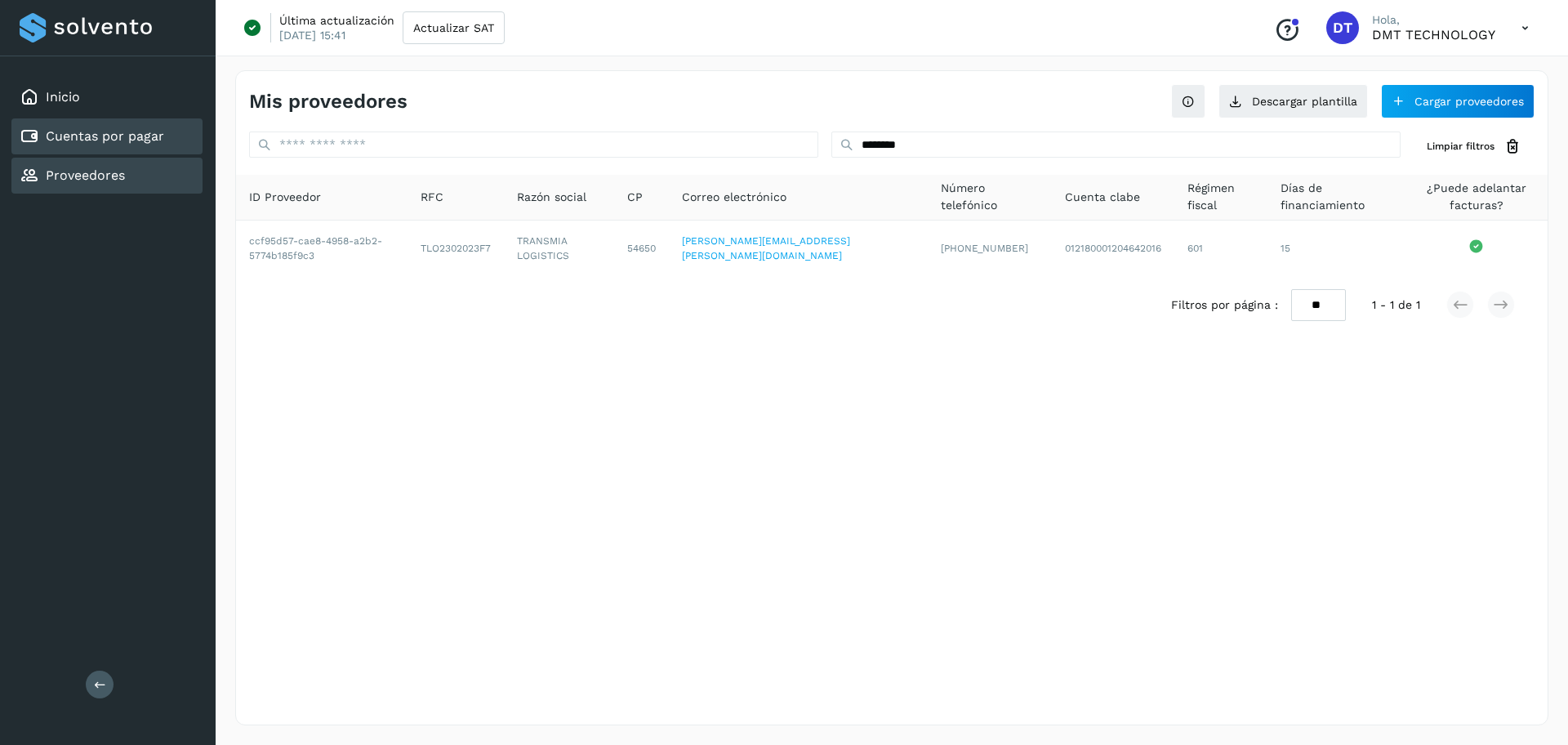
click at [154, 124] on div "Cuentas por pagar" at bounding box center [106, 136] width 191 height 36
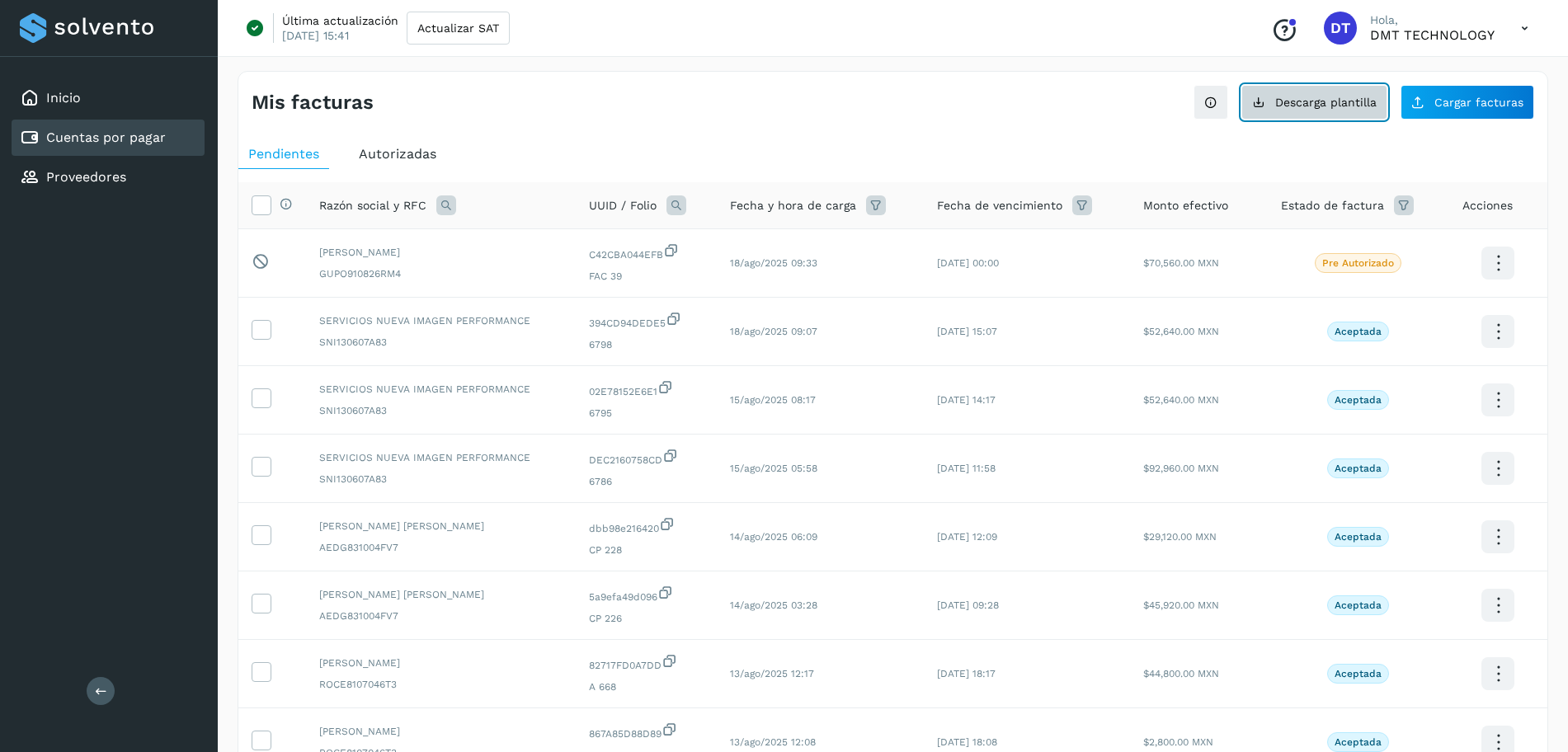
click at [1321, 108] on span "Descarga plantilla" at bounding box center [1326, 102] width 102 height 11
click at [1475, 101] on span "Cargar facturas" at bounding box center [1478, 102] width 89 height 11
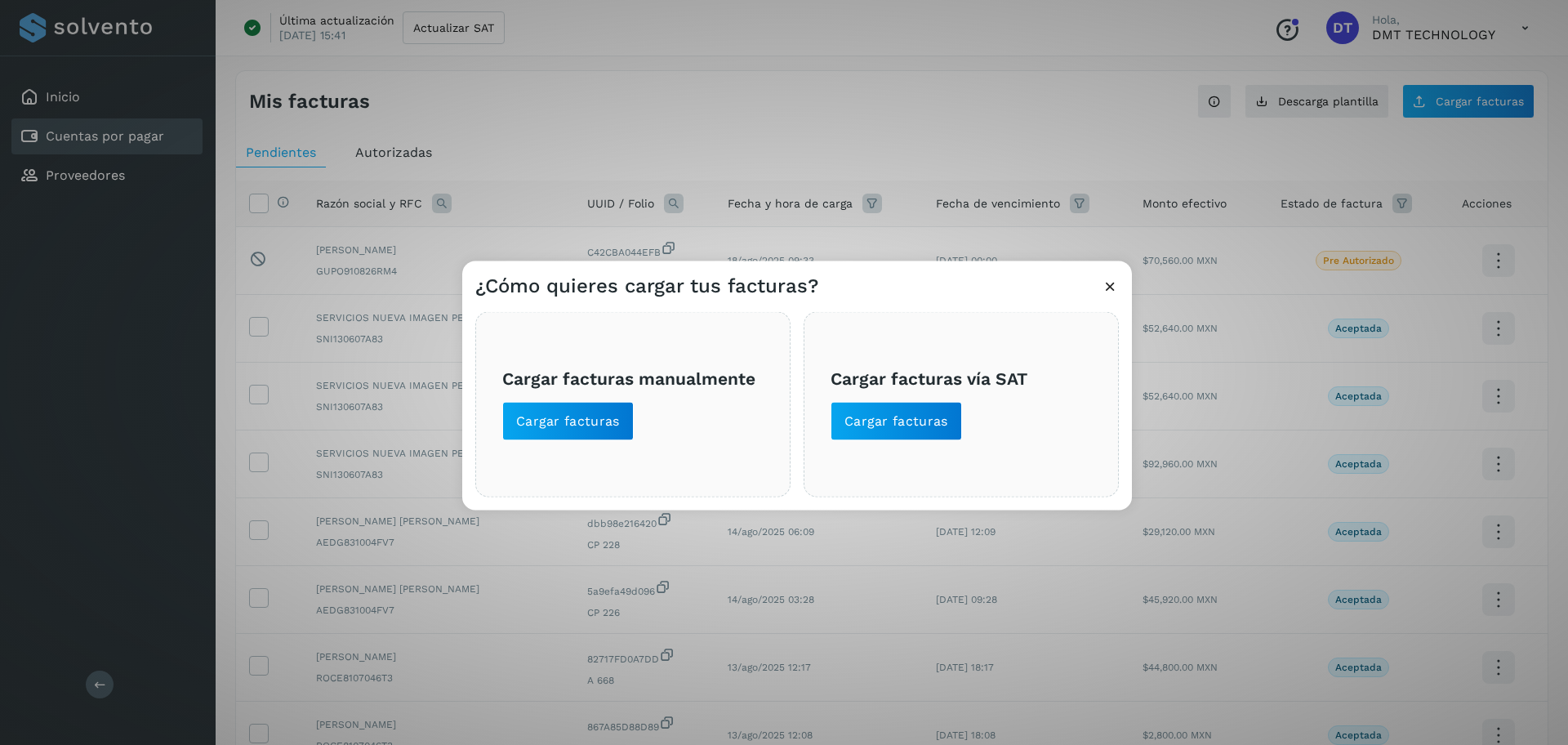
click at [604, 392] on span "Cargar facturas manualmente Cargar facturas" at bounding box center [633, 404] width 261 height 73
click at [584, 431] on button "Cargar facturas" at bounding box center [568, 421] width 131 height 39
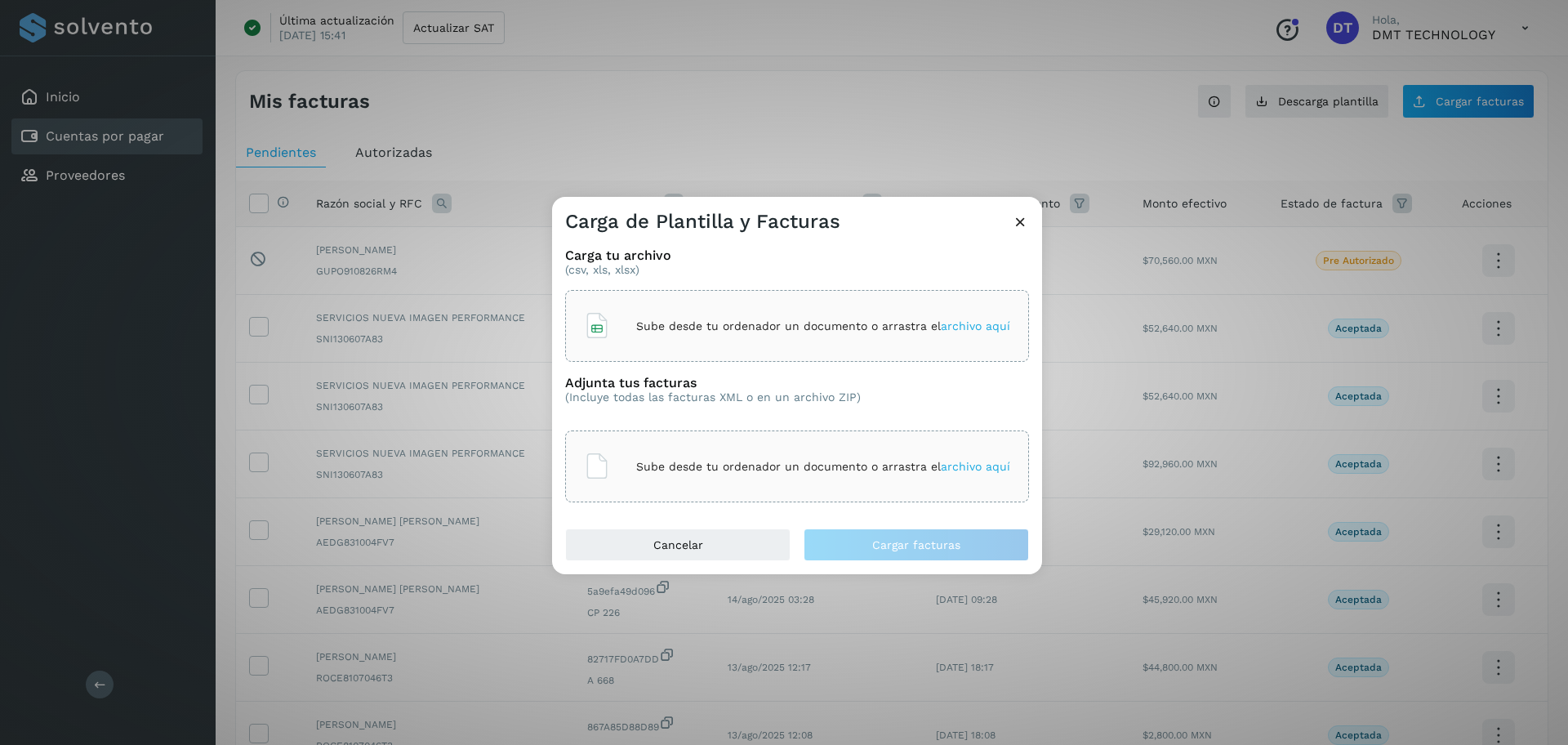
click at [691, 346] on div "Sube desde tu ordenador un documento o arrastra el archivo aquí" at bounding box center [796, 326] width 426 height 44
click at [682, 442] on div "Sube desde tu ordenador un documento o arrastra el archivo aquí" at bounding box center [796, 466] width 463 height 72
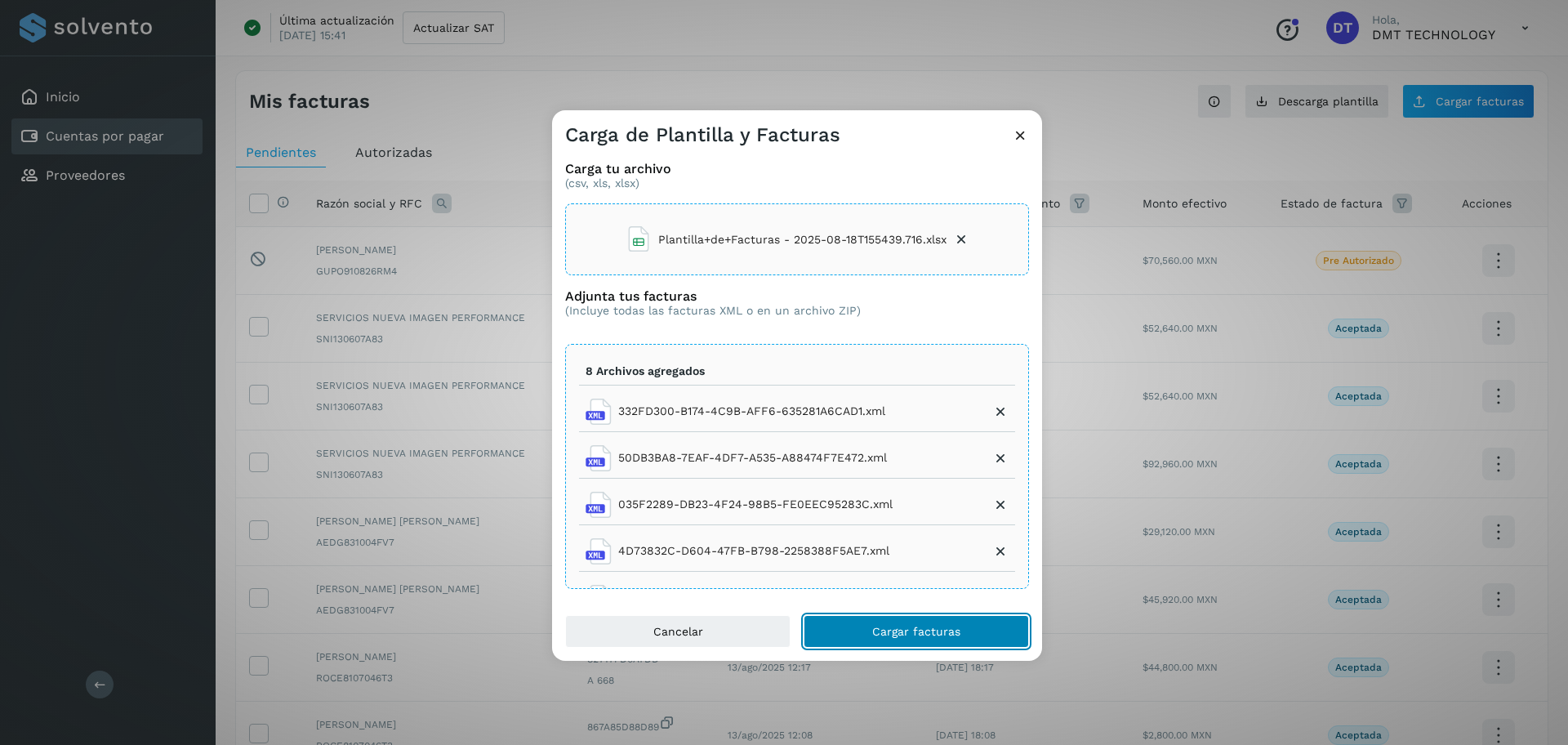
click at [874, 635] on span "Cargar facturas" at bounding box center [916, 631] width 88 height 11
